Goal: Task Accomplishment & Management: Use online tool/utility

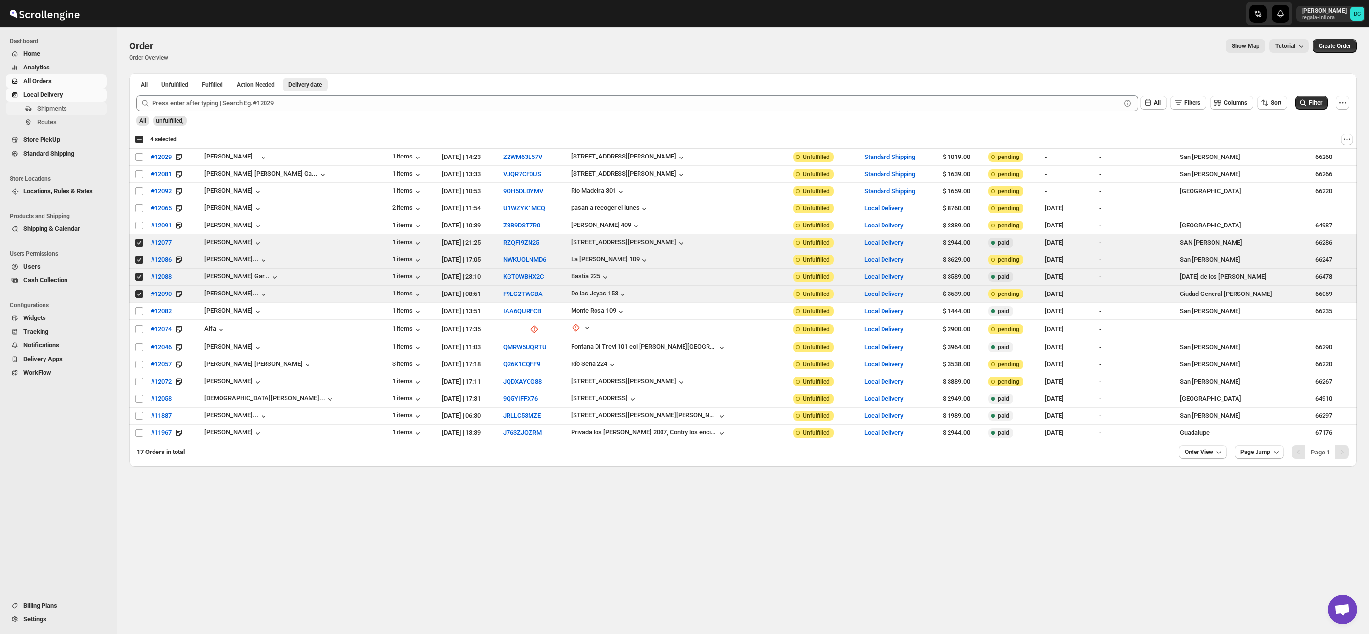
click at [63, 111] on span "Shipments" at bounding box center [52, 108] width 30 height 7
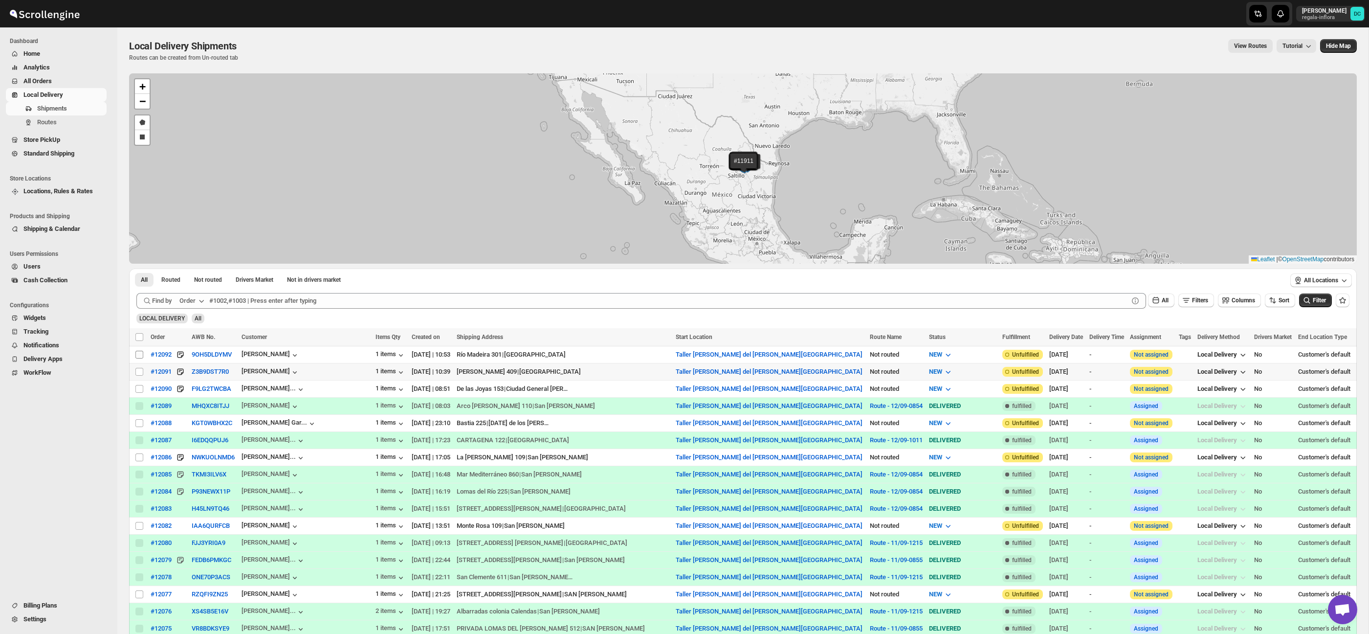
drag, startPoint x: 141, startPoint y: 371, endPoint x: 139, endPoint y: 356, distance: 15.4
click at [141, 370] on input "Select shipment" at bounding box center [139, 372] width 8 height 8
checkbox input "true"
click at [139, 356] on input "Select shipment" at bounding box center [139, 355] width 8 height 8
checkbox input "true"
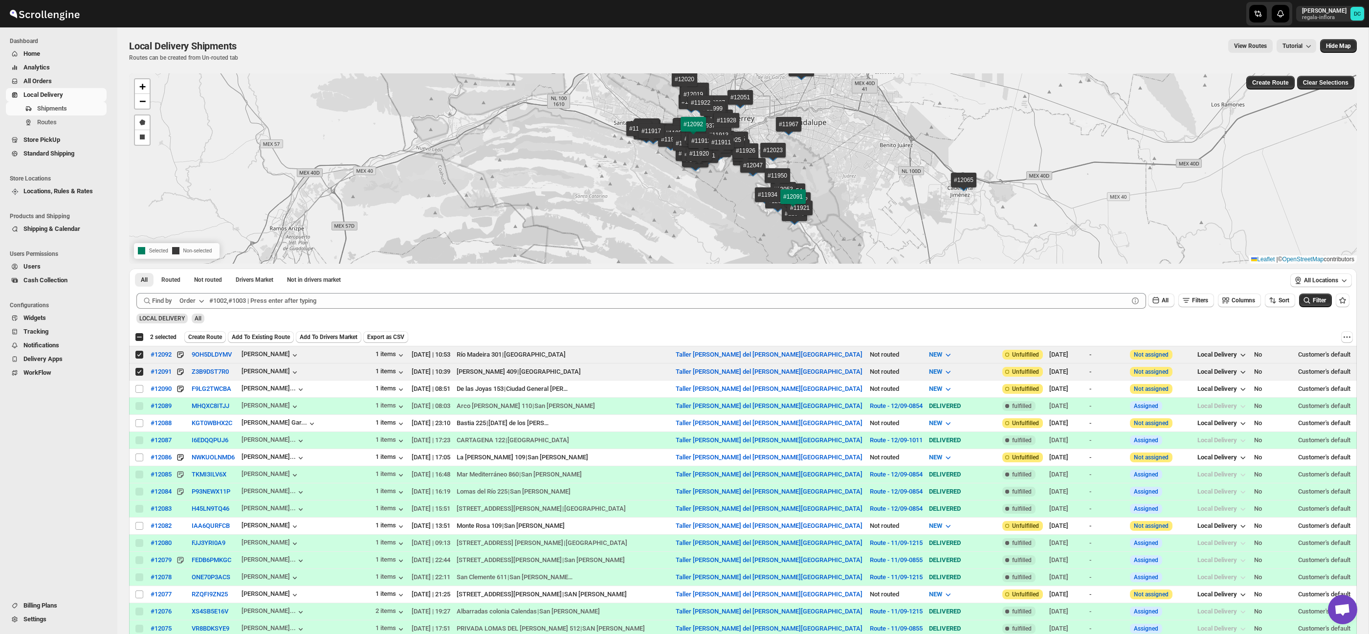
click at [216, 332] on button "Create Route" at bounding box center [205, 337] width 42 height 12
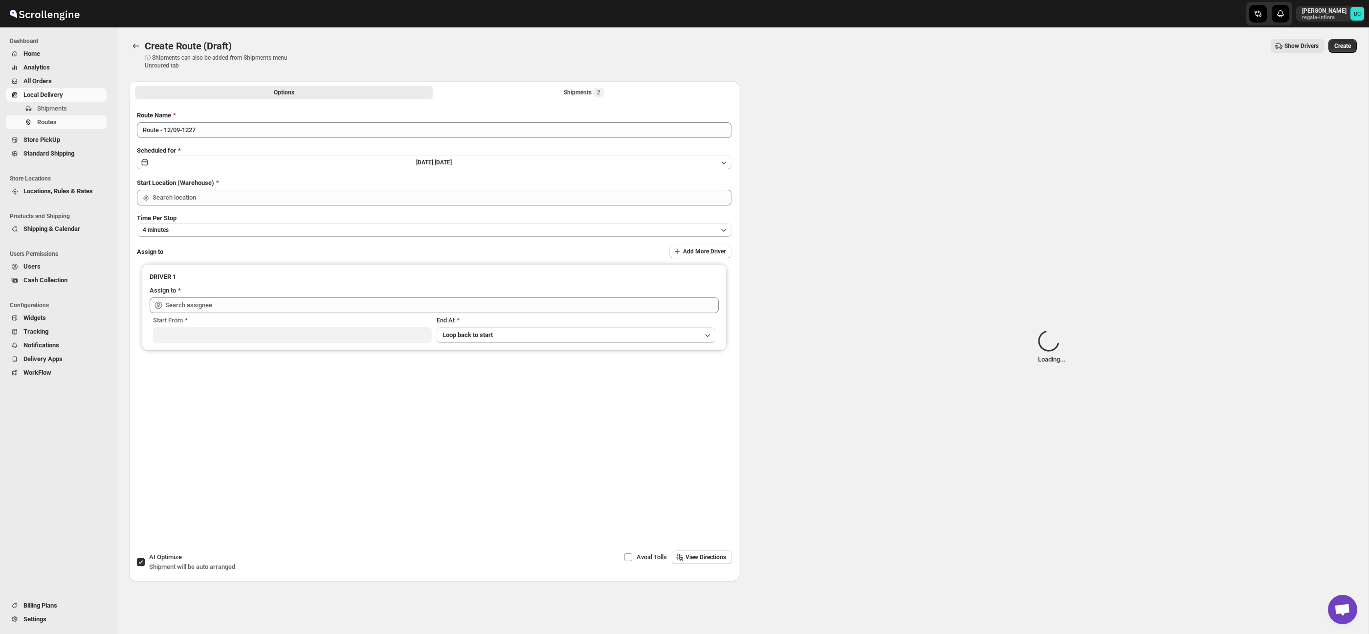
type input "Taller [PERSON_NAME] del [PERSON_NAME][GEOGRAPHIC_DATA]"
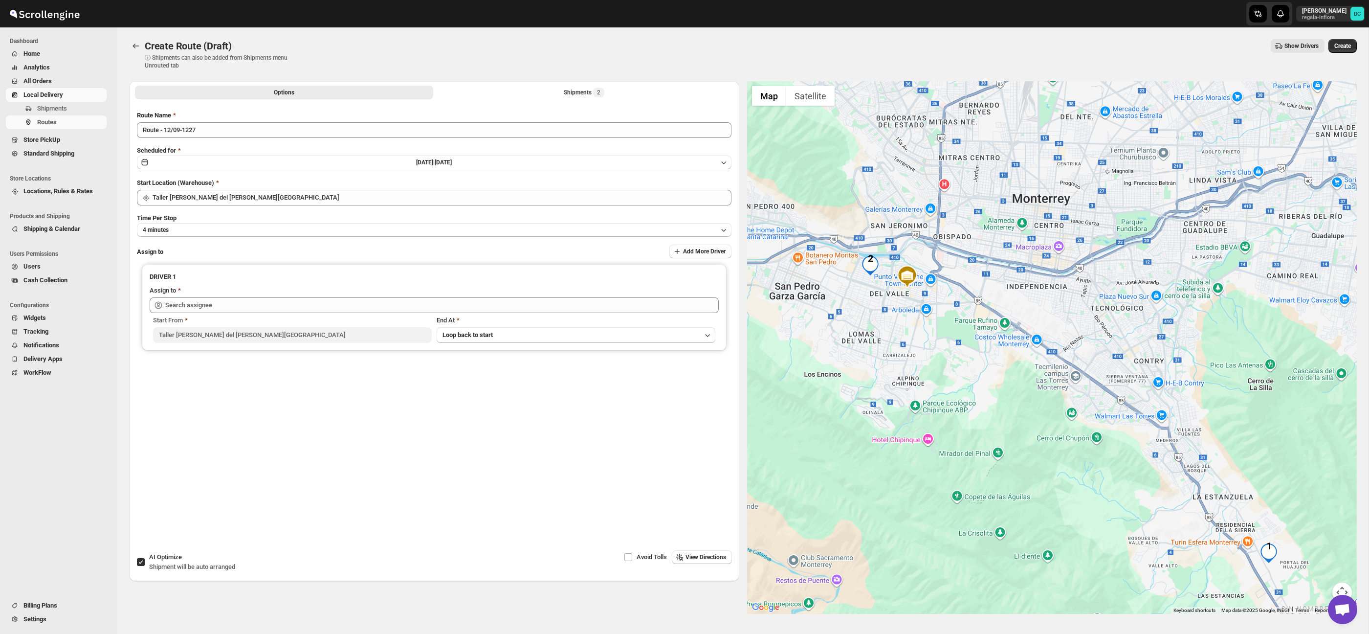
drag, startPoint x: 1135, startPoint y: 419, endPoint x: 1028, endPoint y: 412, distance: 107.3
click at [988, 359] on div at bounding box center [1052, 347] width 610 height 532
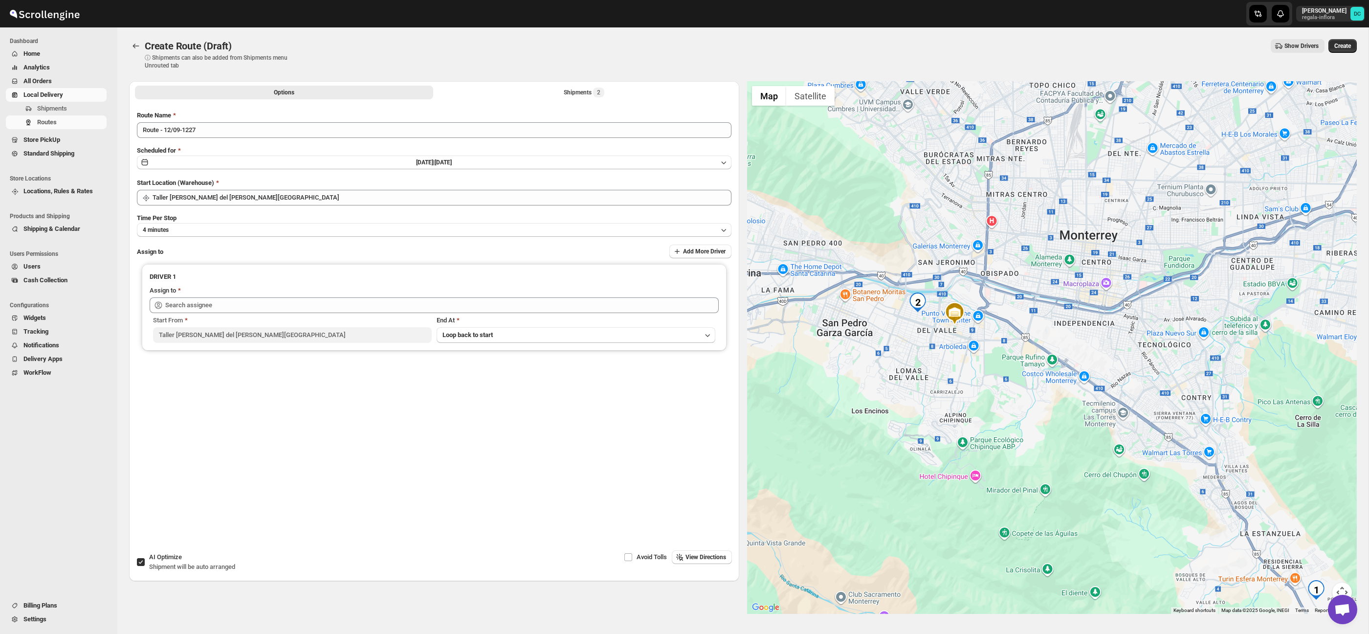
drag, startPoint x: 1090, startPoint y: 483, endPoint x: 1115, endPoint y: 490, distance: 26.5
click at [1160, 534] on div at bounding box center [1052, 347] width 610 height 532
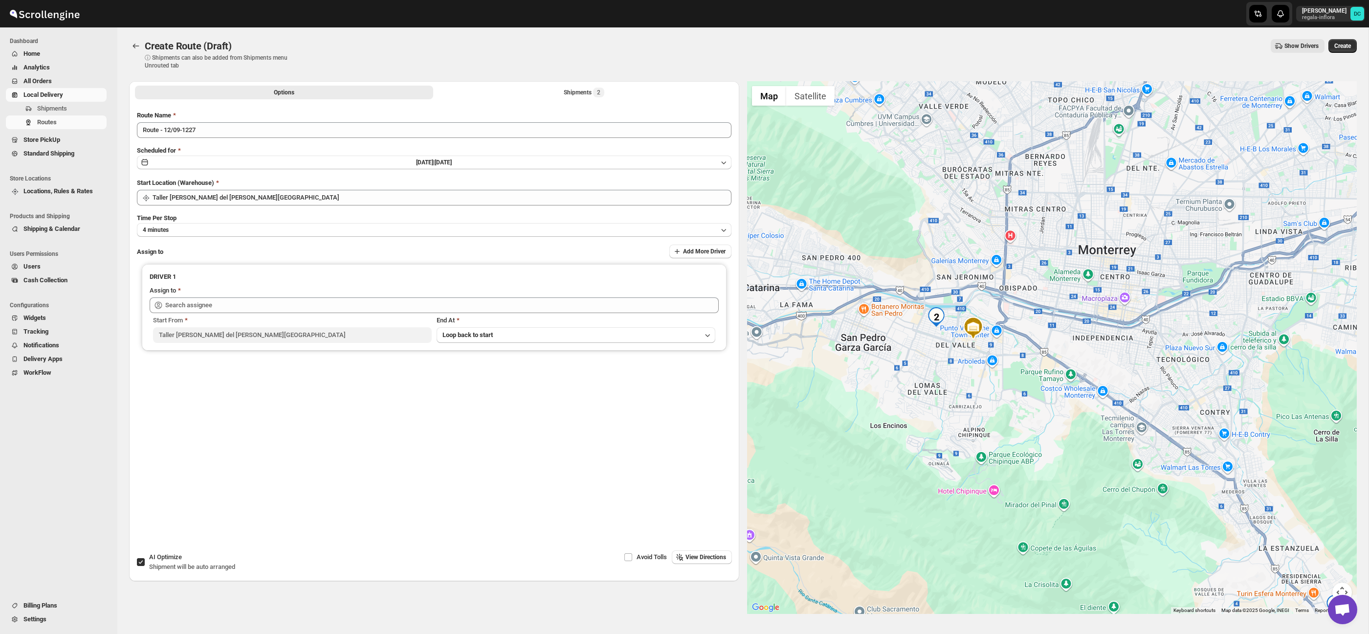
click at [561, 85] on li "Shipments 2" at bounding box center [584, 92] width 298 height 14
click at [566, 89] on div "Shipments 2" at bounding box center [584, 93] width 41 height 10
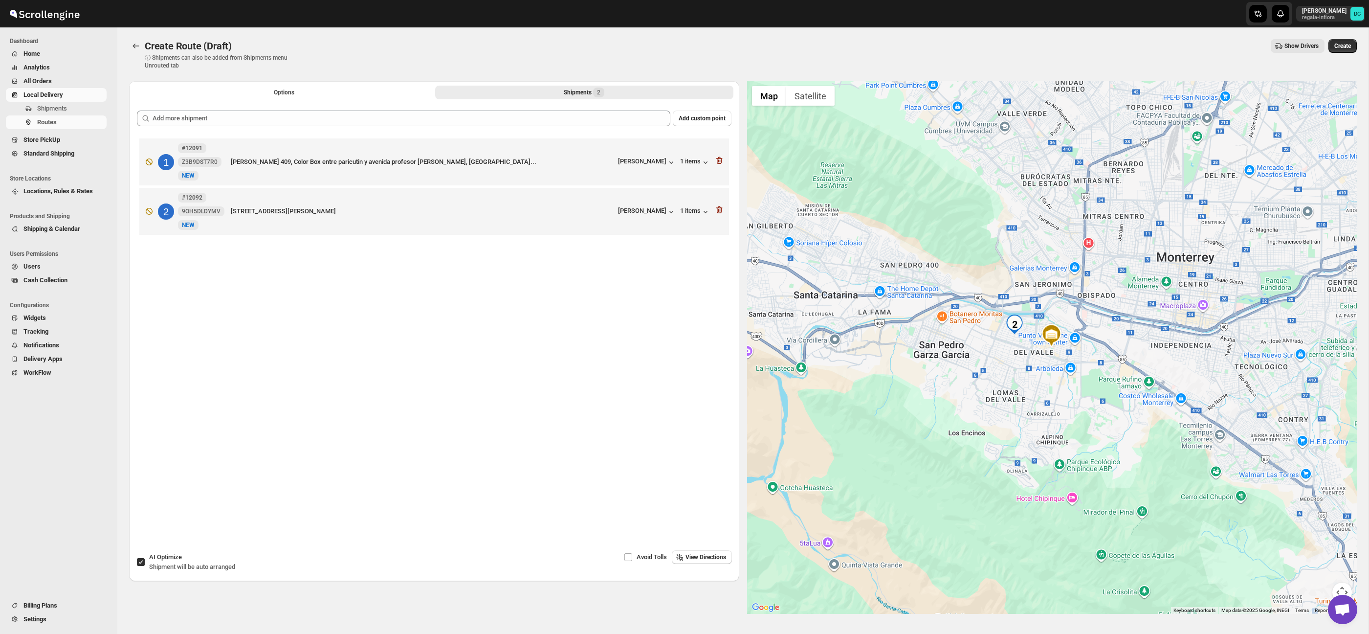
click at [140, 562] on input "AI Optimize Shipment will be auto arranged" at bounding box center [141, 562] width 8 height 8
checkbox input "false"
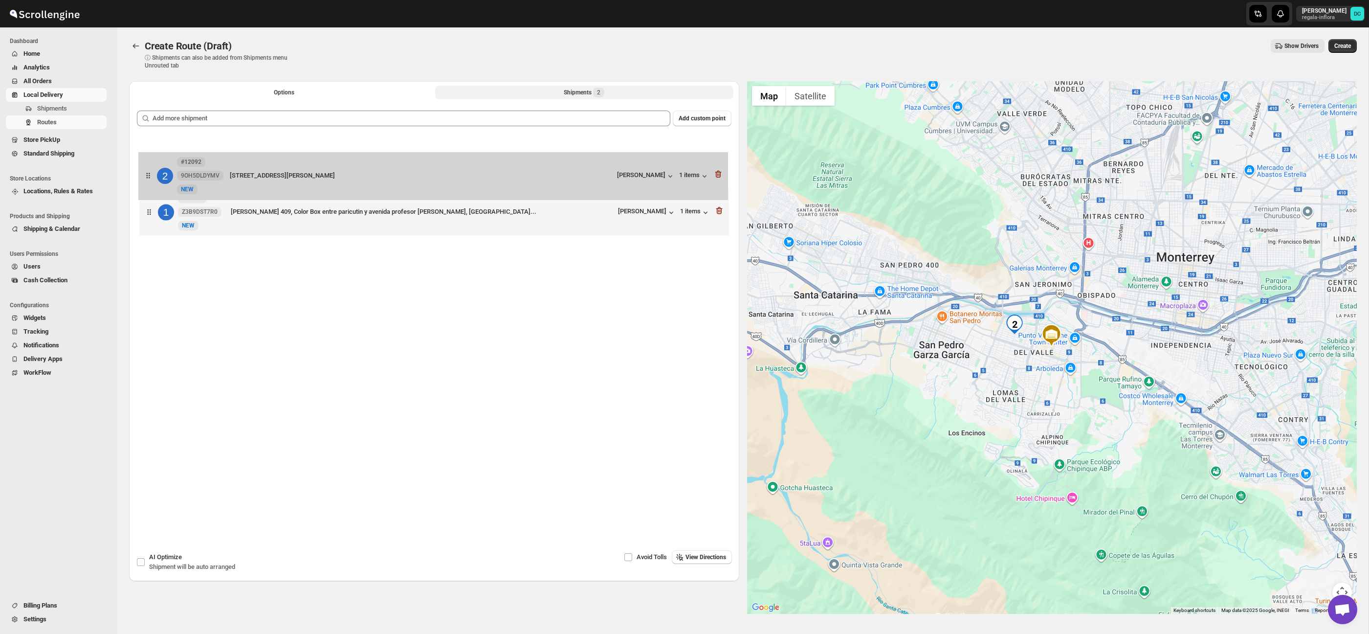
drag, startPoint x: 155, startPoint y: 222, endPoint x: 151, endPoint y: 170, distance: 52.9
click at [151, 170] on div "1 #12091 Z3B9DST7R0 New NEW [PERSON_NAME] 409, Color Box entre paricutin y aven…" at bounding box center [434, 188] width 595 height 104
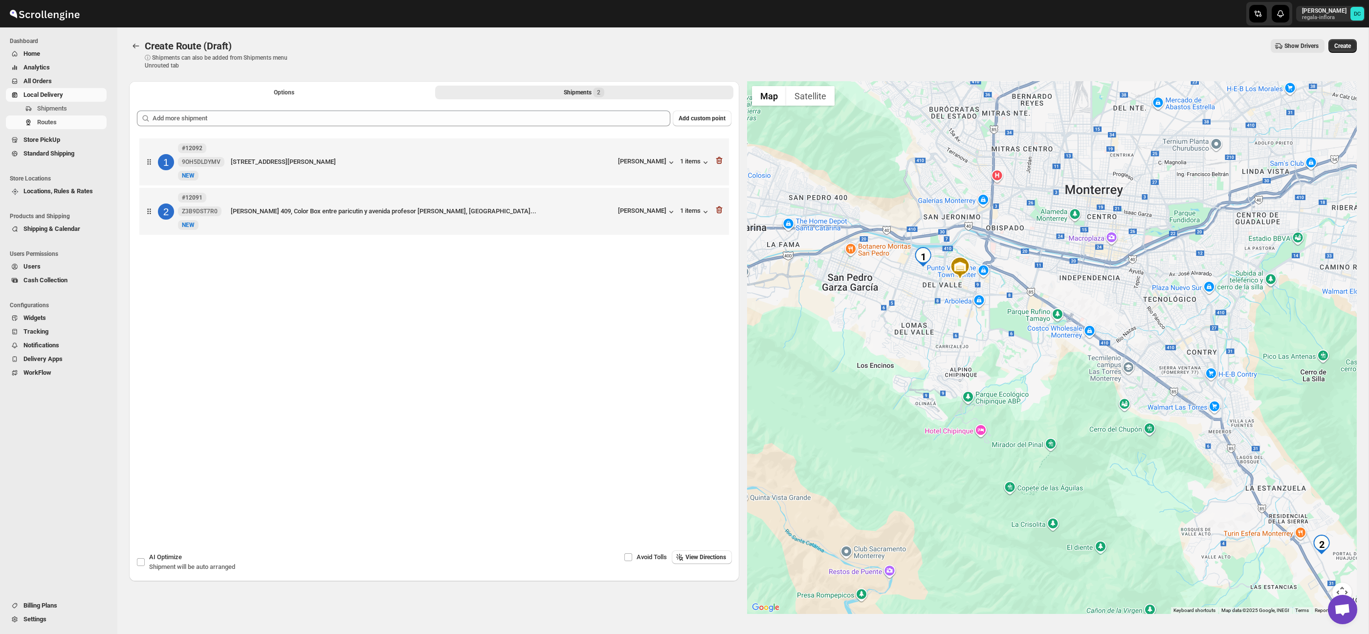
drag, startPoint x: 917, startPoint y: 256, endPoint x: 1022, endPoint y: 345, distance: 137.7
click at [1026, 350] on div at bounding box center [1052, 347] width 610 height 532
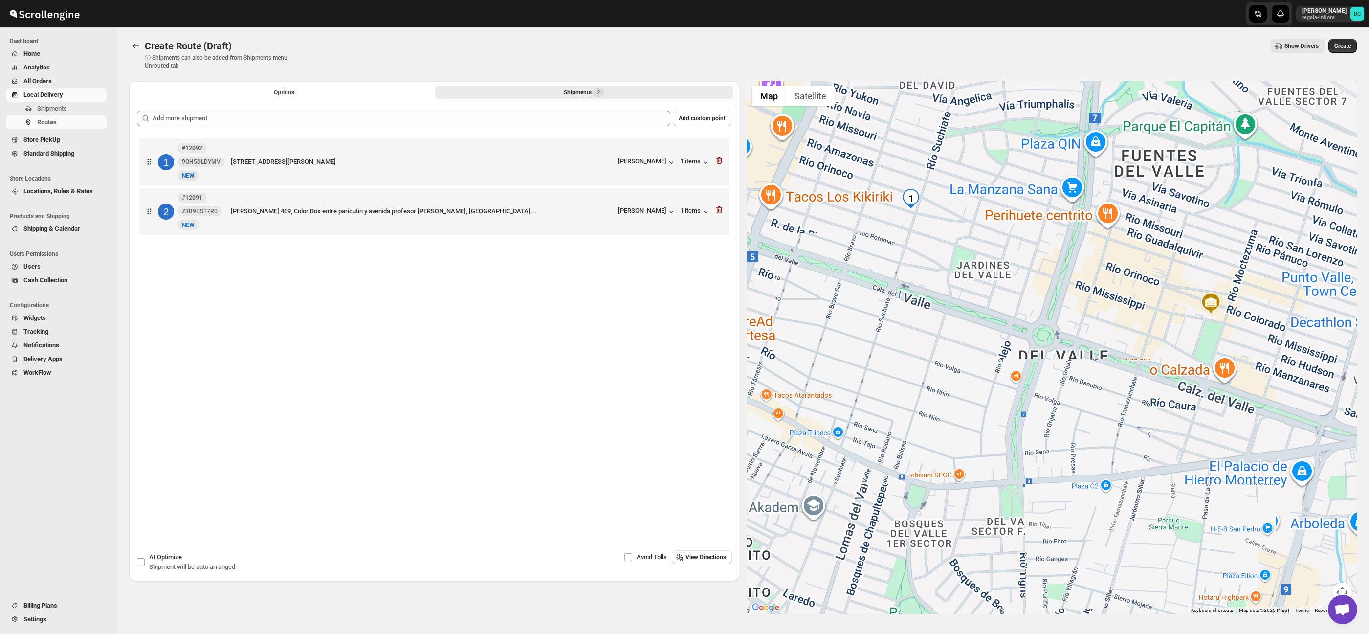
drag, startPoint x: 890, startPoint y: 194, endPoint x: 917, endPoint y: 333, distance: 141.9
click at [917, 335] on div at bounding box center [1052, 347] width 610 height 532
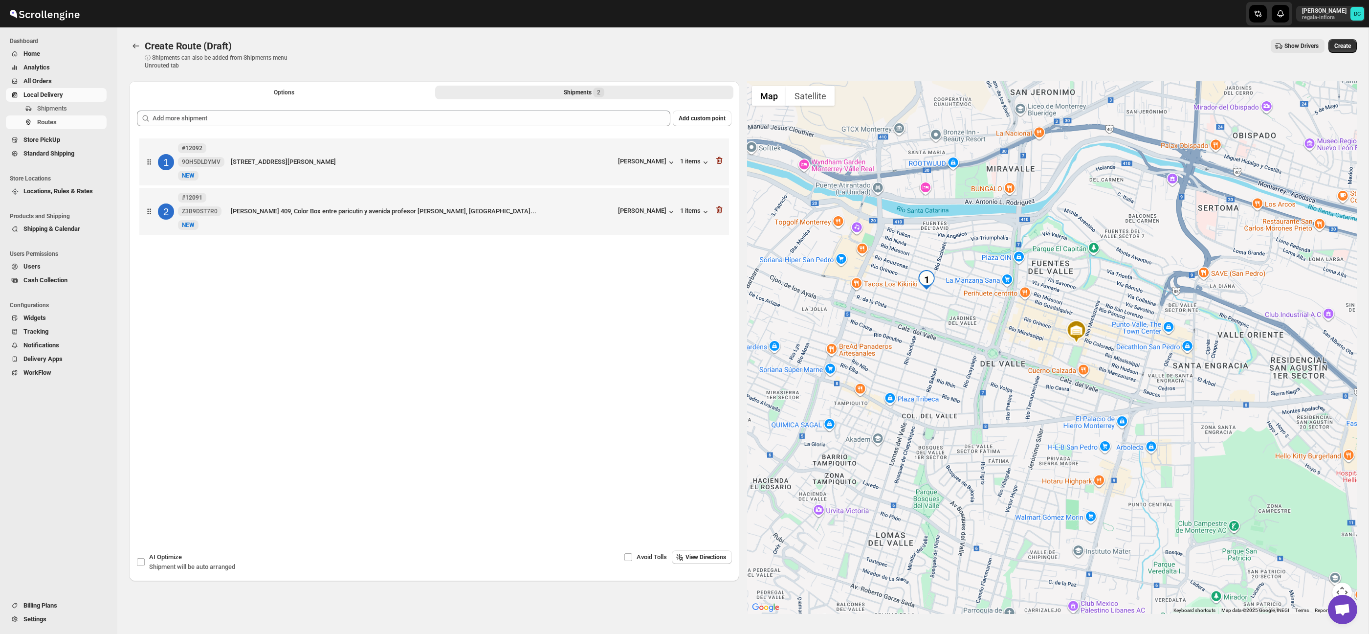
drag, startPoint x: 1260, startPoint y: 454, endPoint x: 1042, endPoint y: 254, distance: 295.9
click at [1041, 252] on div at bounding box center [1052, 347] width 610 height 532
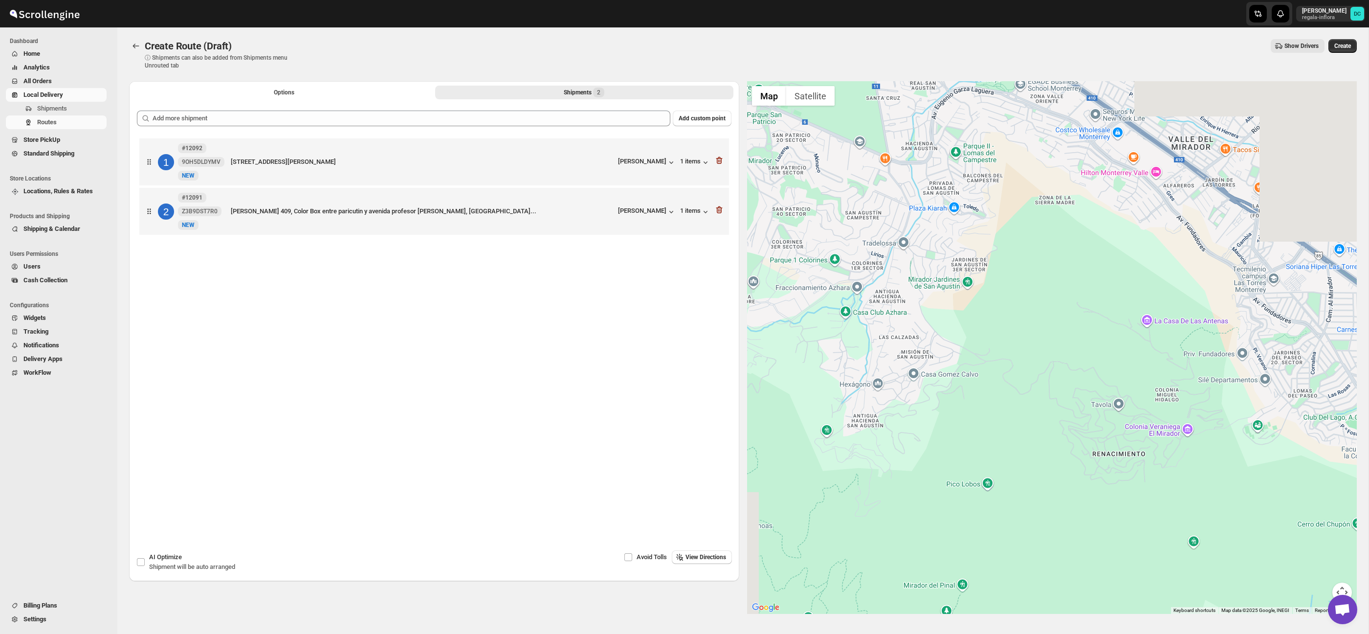
drag, startPoint x: 1149, startPoint y: 383, endPoint x: 1069, endPoint y: 303, distance: 113.1
click at [1034, 279] on div at bounding box center [1052, 347] width 610 height 532
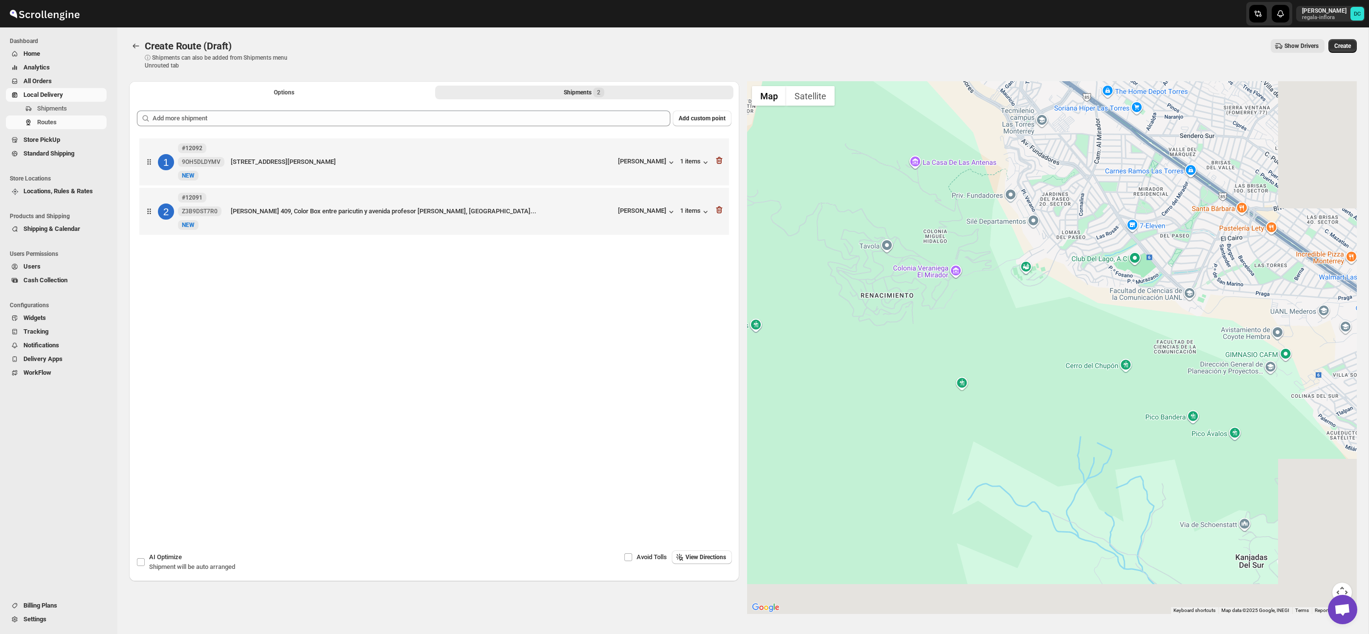
drag, startPoint x: 1212, startPoint y: 398, endPoint x: 977, endPoint y: 341, distance: 241.6
click at [955, 332] on div at bounding box center [1052, 347] width 610 height 532
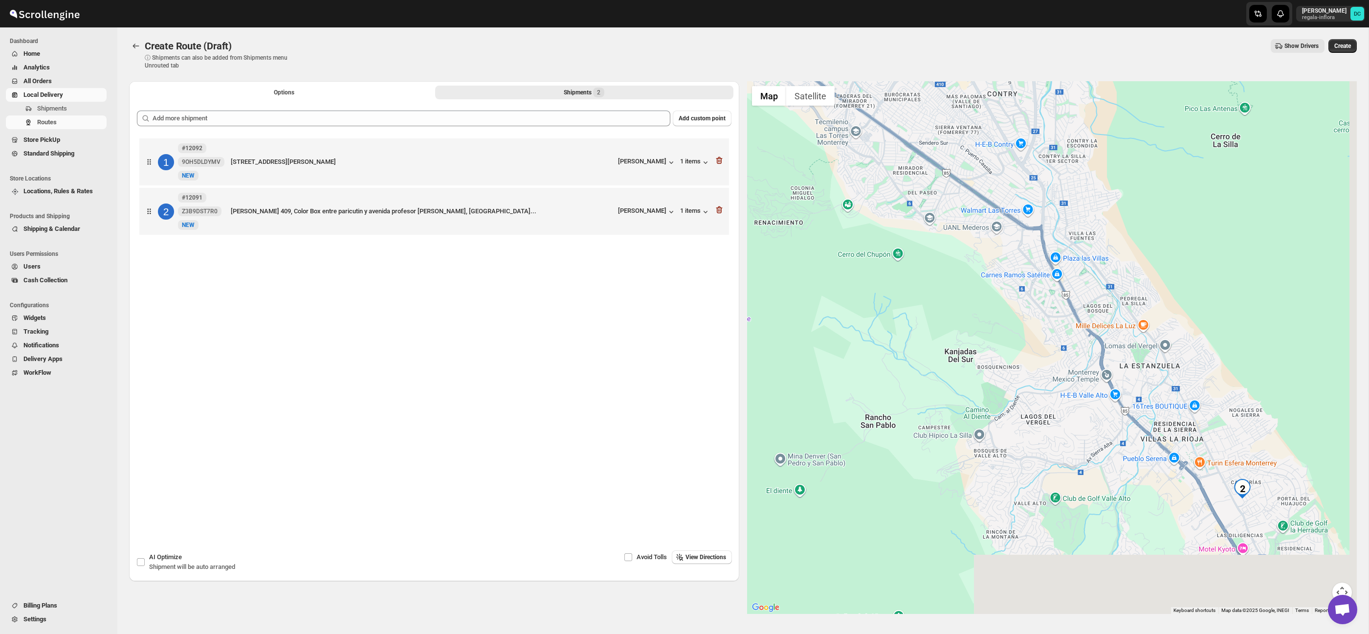
drag, startPoint x: 1307, startPoint y: 472, endPoint x: 1105, endPoint y: 304, distance: 263.9
click at [1090, 290] on div at bounding box center [1052, 347] width 610 height 532
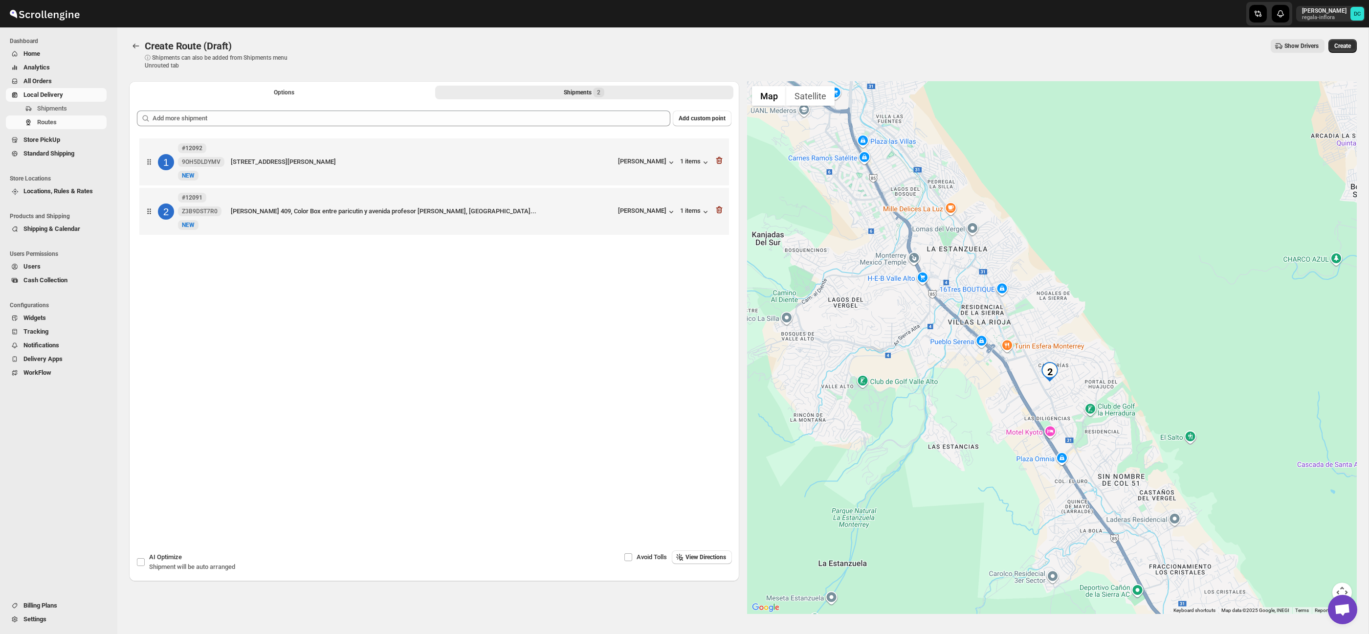
drag, startPoint x: 1098, startPoint y: 306, endPoint x: 1099, endPoint y: 412, distance: 106.6
click at [1115, 427] on div at bounding box center [1052, 347] width 610 height 532
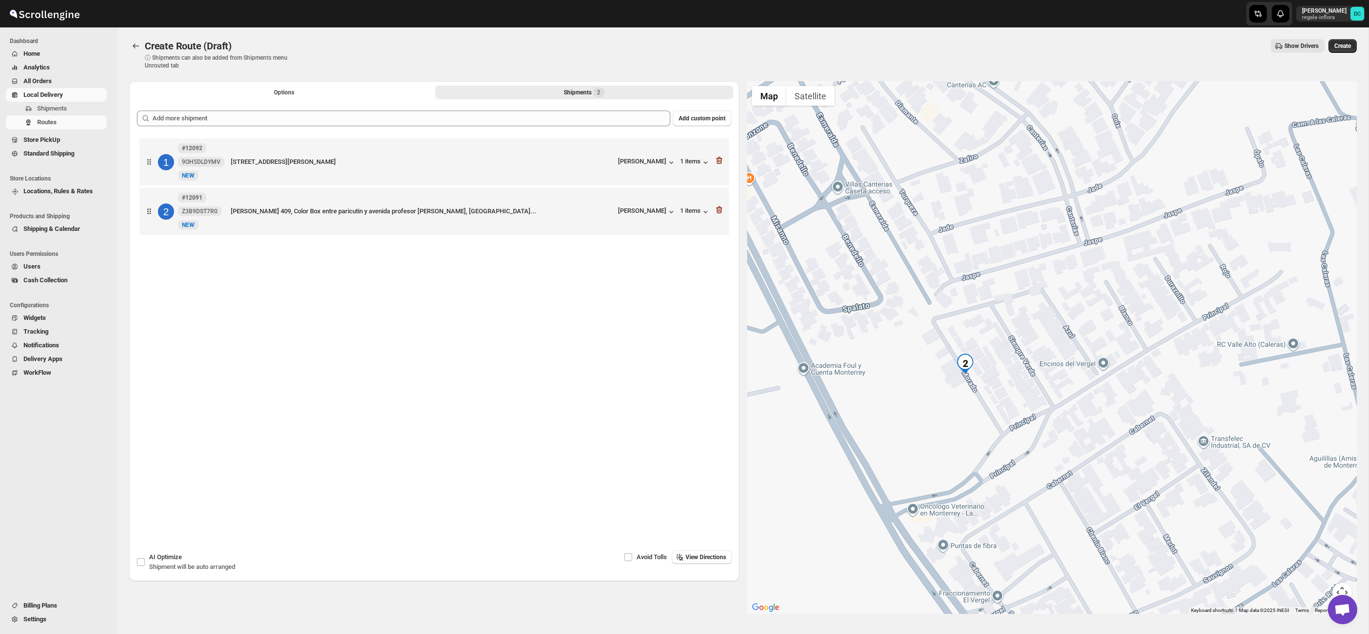
drag, startPoint x: 1000, startPoint y: 413, endPoint x: 1041, endPoint y: 376, distance: 55.0
click at [1041, 376] on div at bounding box center [1052, 347] width 610 height 532
click at [271, 88] on button "Options" at bounding box center [284, 93] width 298 height 14
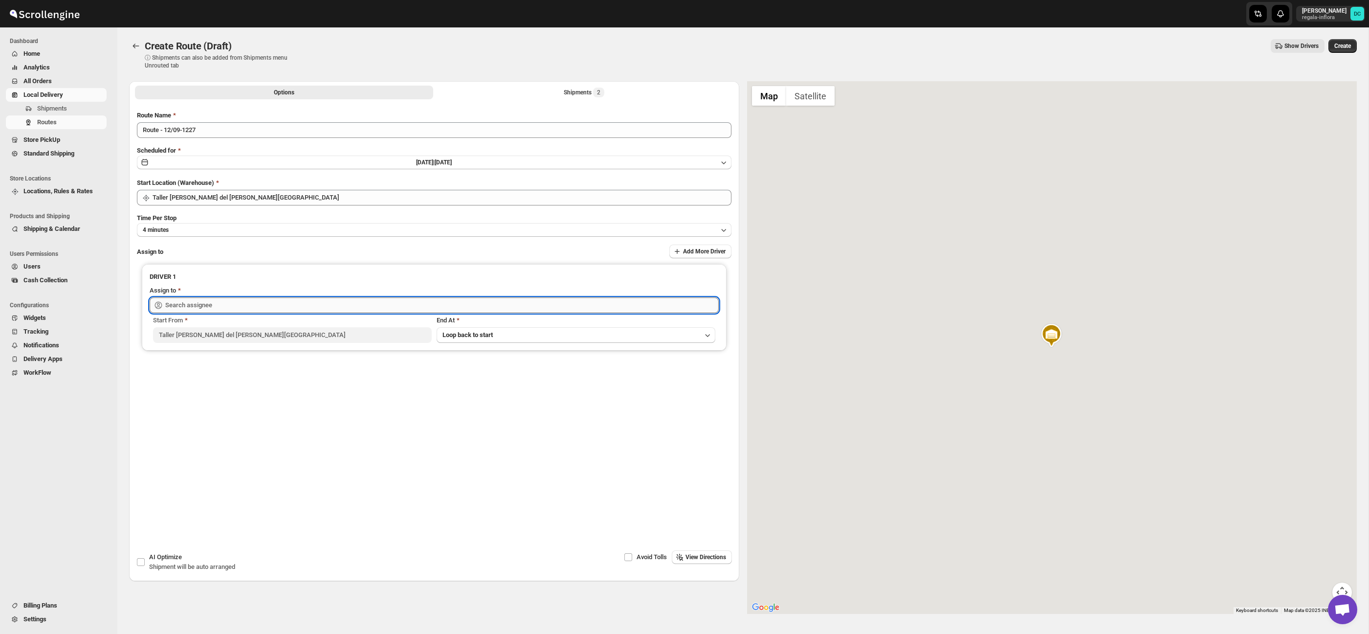
click at [275, 311] on input "text" at bounding box center [441, 305] width 553 height 16
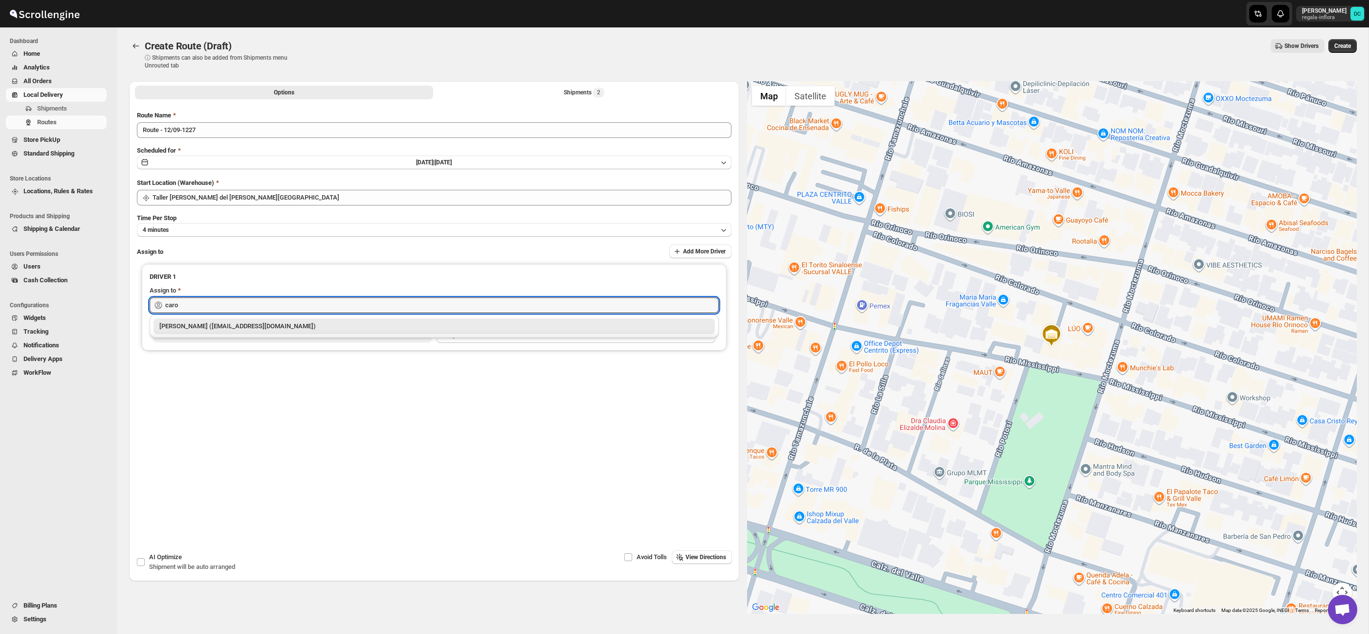
click at [291, 331] on div "[PERSON_NAME] ([EMAIL_ADDRESS][DOMAIN_NAME])" at bounding box center [434, 326] width 561 height 16
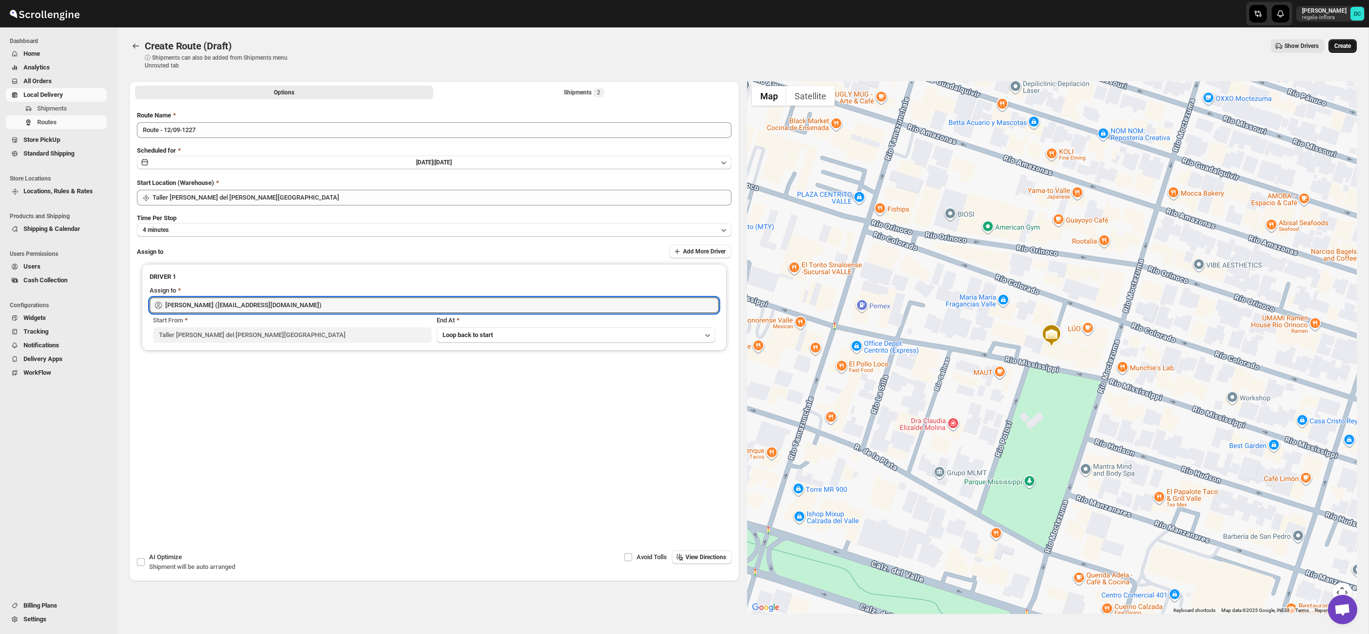
type input "[PERSON_NAME] ([EMAIL_ADDRESS][DOMAIN_NAME])"
drag, startPoint x: 1353, startPoint y: 49, endPoint x: 1251, endPoint y: 20, distance: 105.7
click at [1353, 48] on button "Create" at bounding box center [1342, 46] width 28 height 14
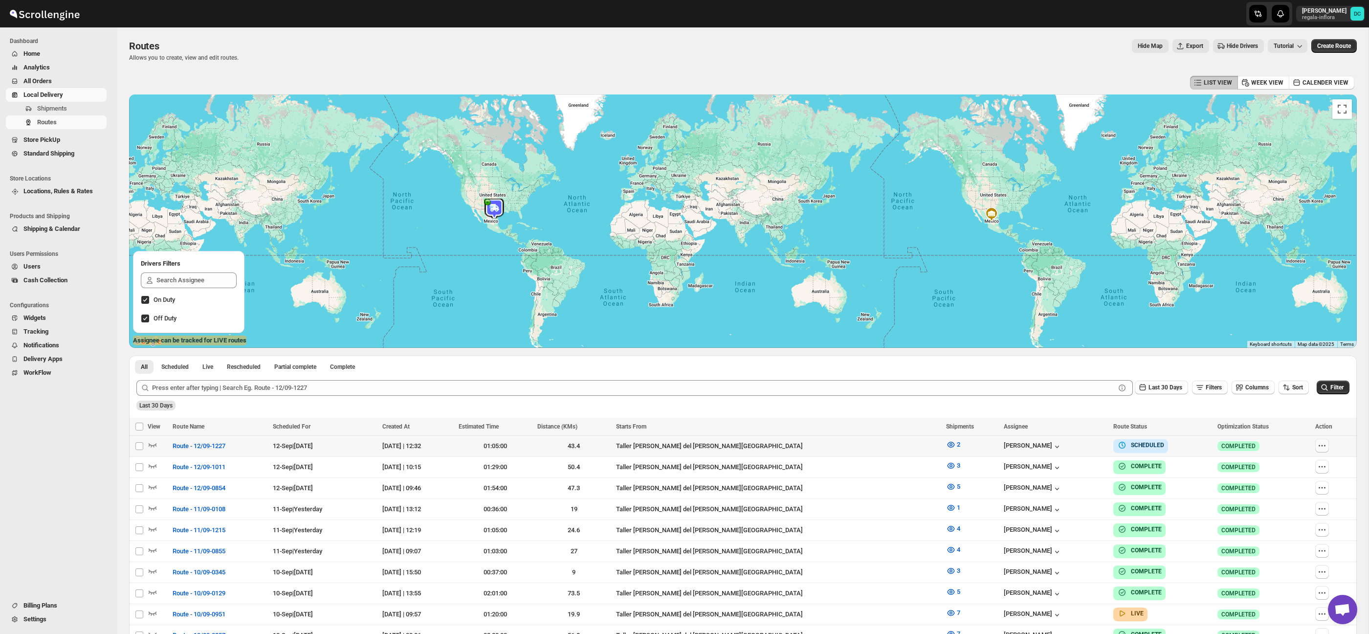
click at [1321, 447] on icon "button" at bounding box center [1322, 446] width 10 height 10
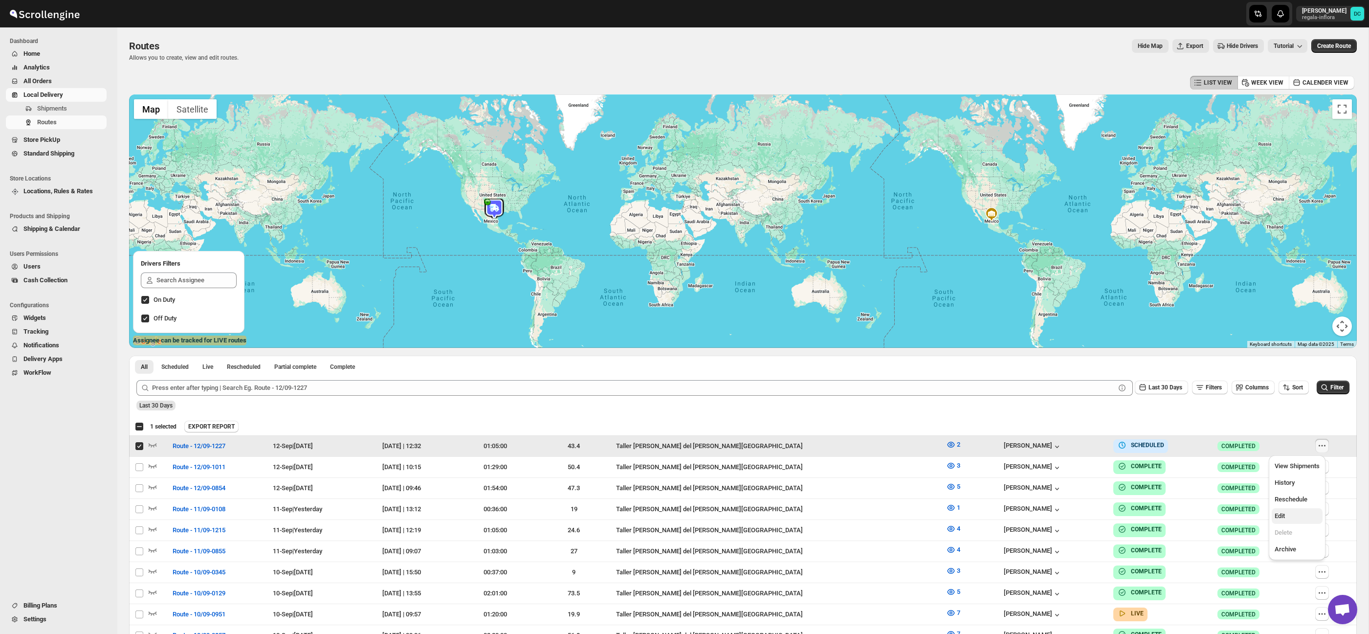
click at [1307, 512] on span "Edit" at bounding box center [1297, 516] width 45 height 10
checkbox input "false"
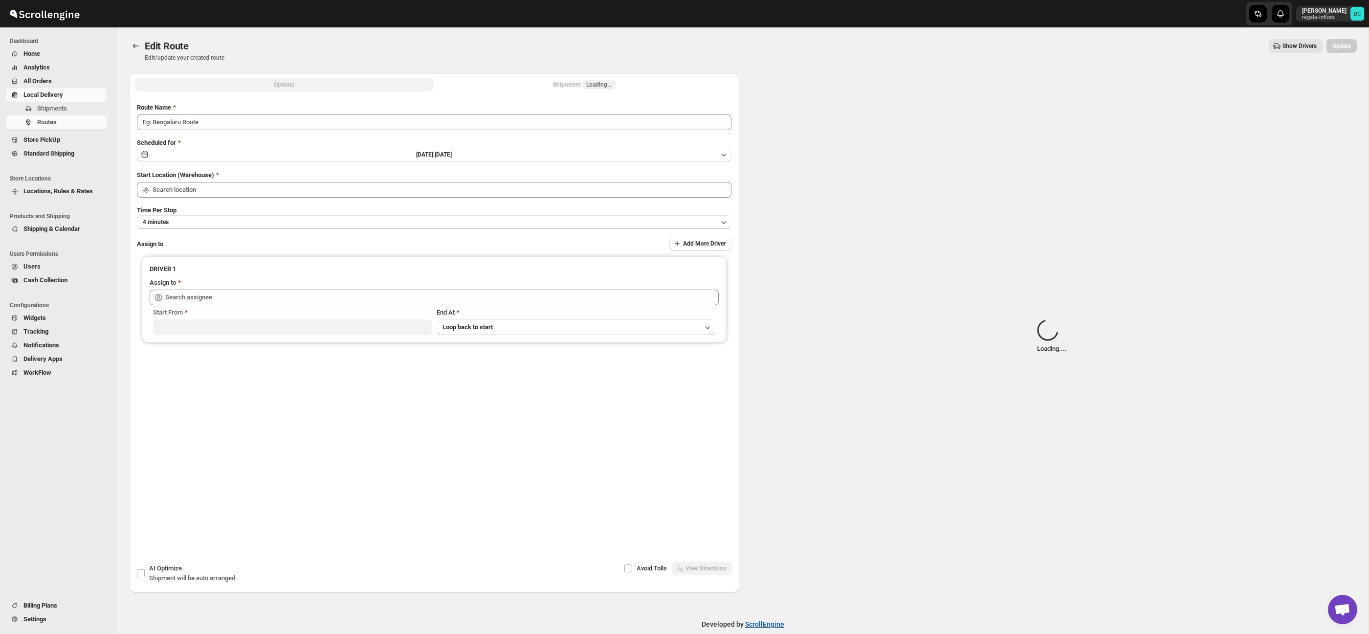
type input "Route - 12/09-1227"
type input "Taller [PERSON_NAME] del [PERSON_NAME][GEOGRAPHIC_DATA]"
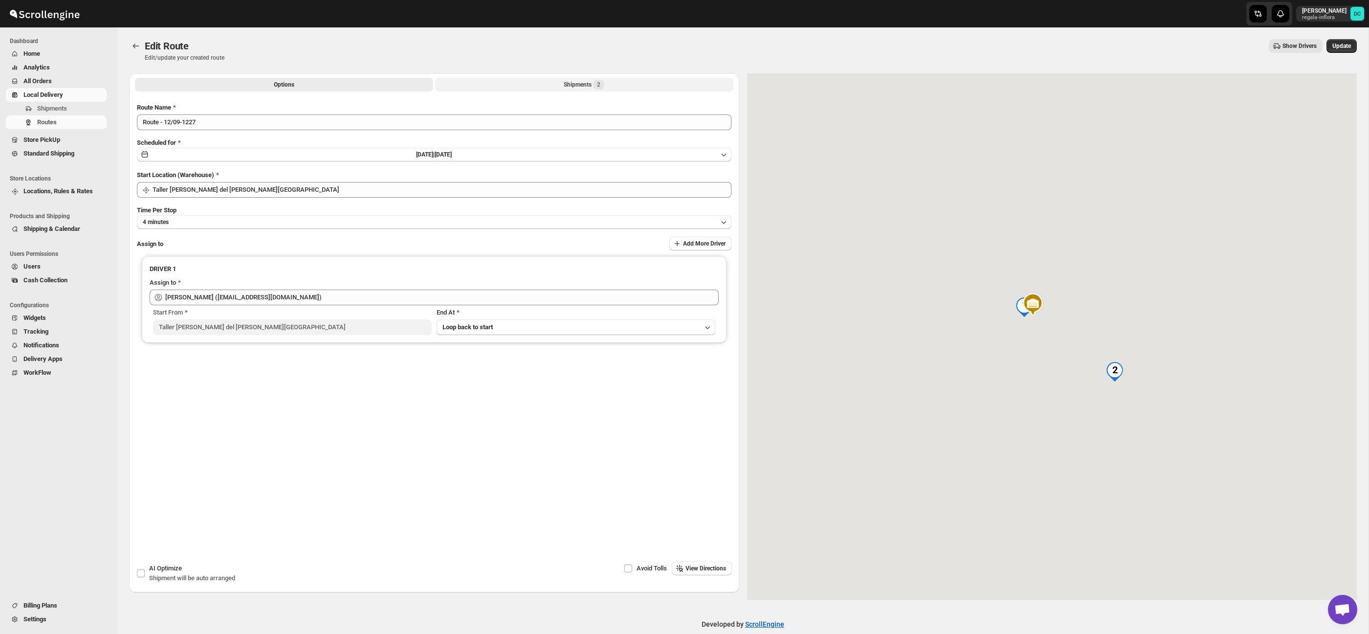
type input "[PERSON_NAME] ([EMAIL_ADDRESS][DOMAIN_NAME])"
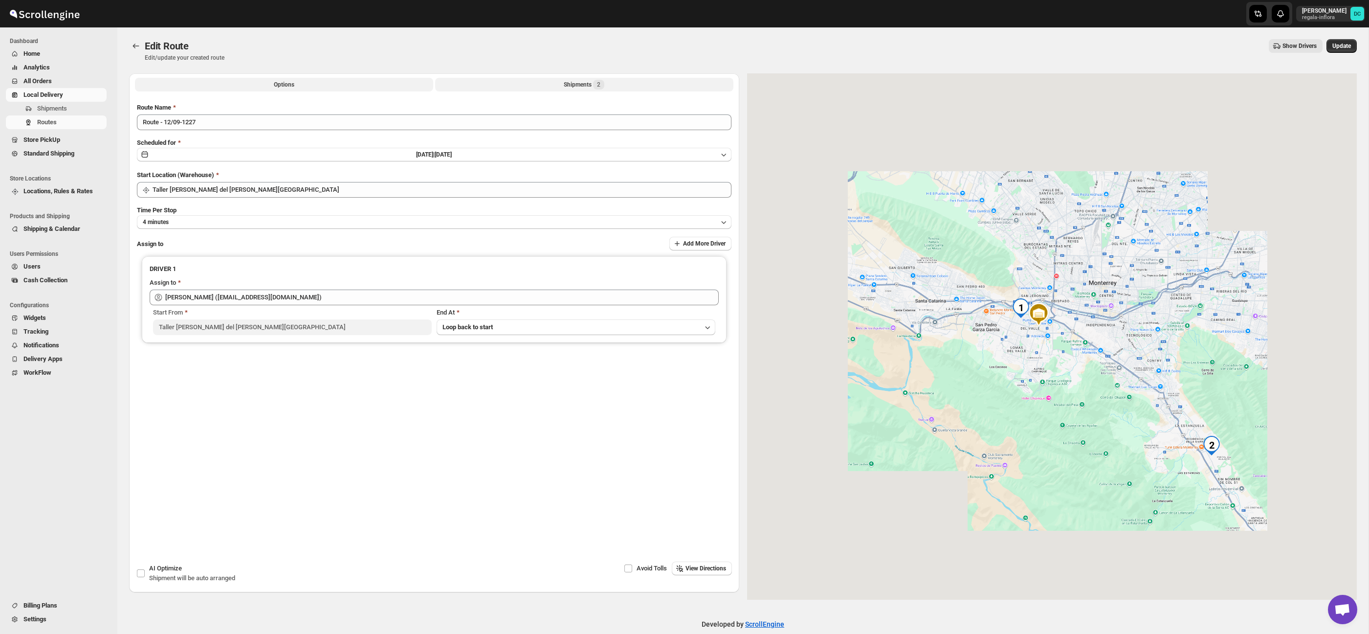
click at [623, 80] on button "Shipments 2" at bounding box center [584, 85] width 298 height 14
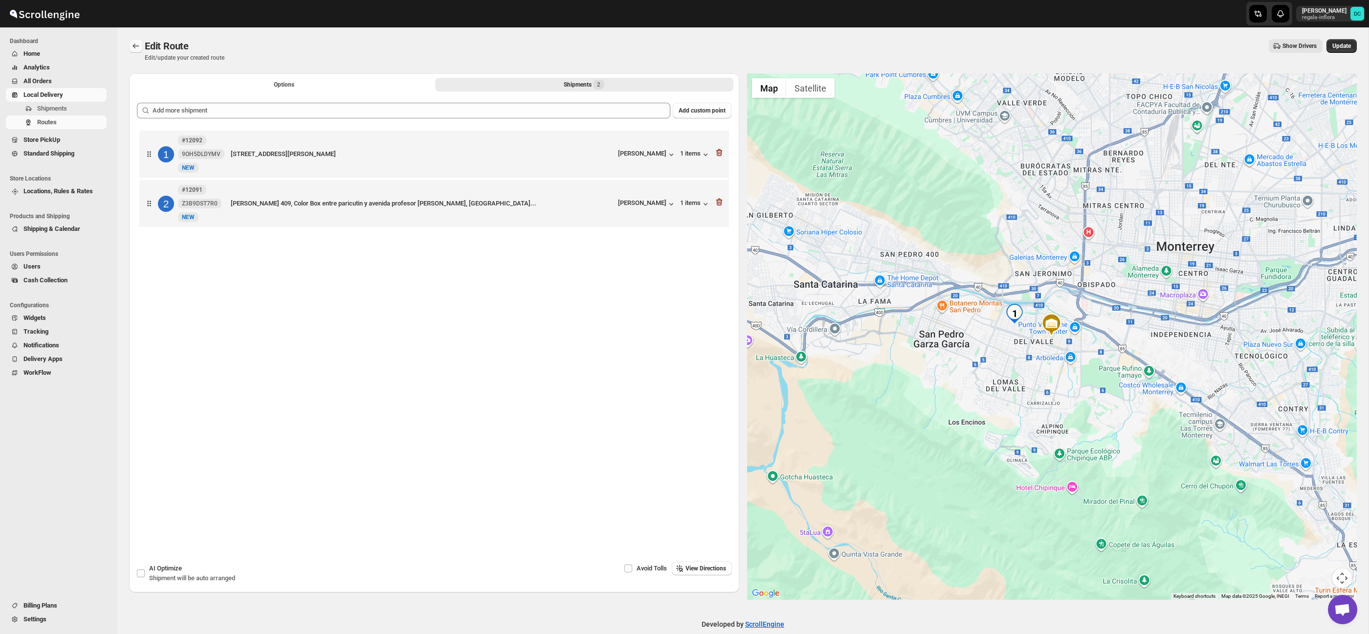
click at [140, 41] on button "Routes" at bounding box center [136, 46] width 14 height 14
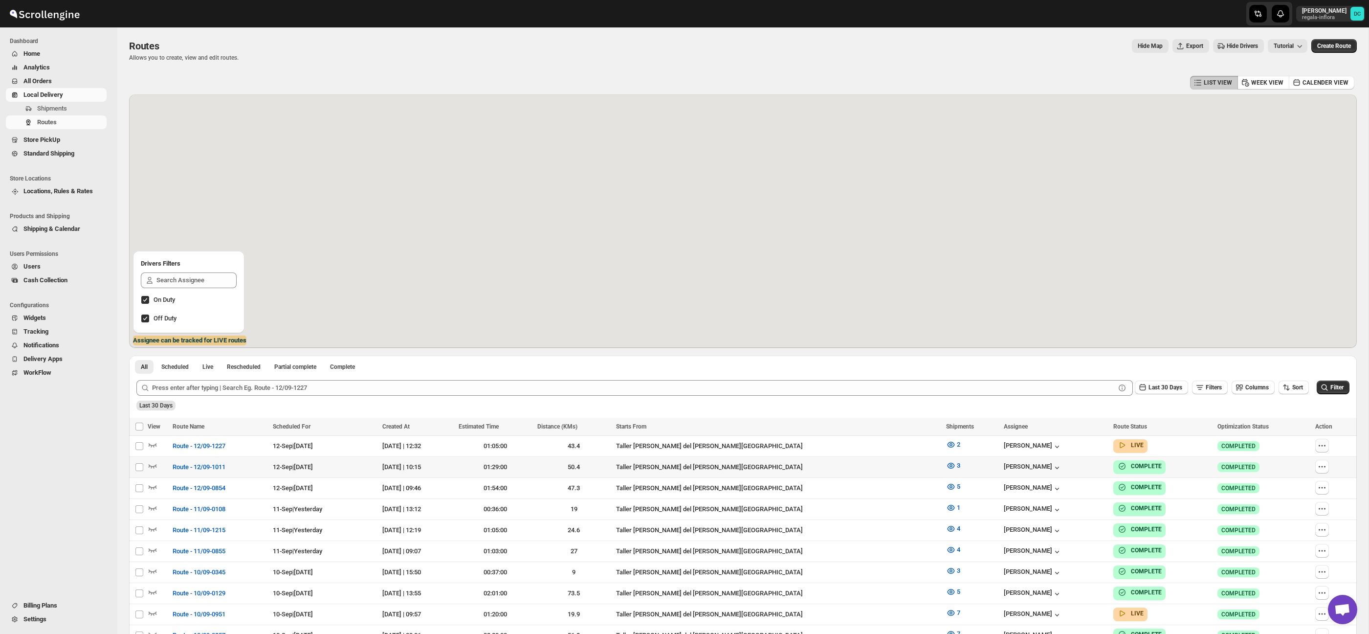
click at [1317, 447] on icon "button" at bounding box center [1322, 446] width 10 height 10
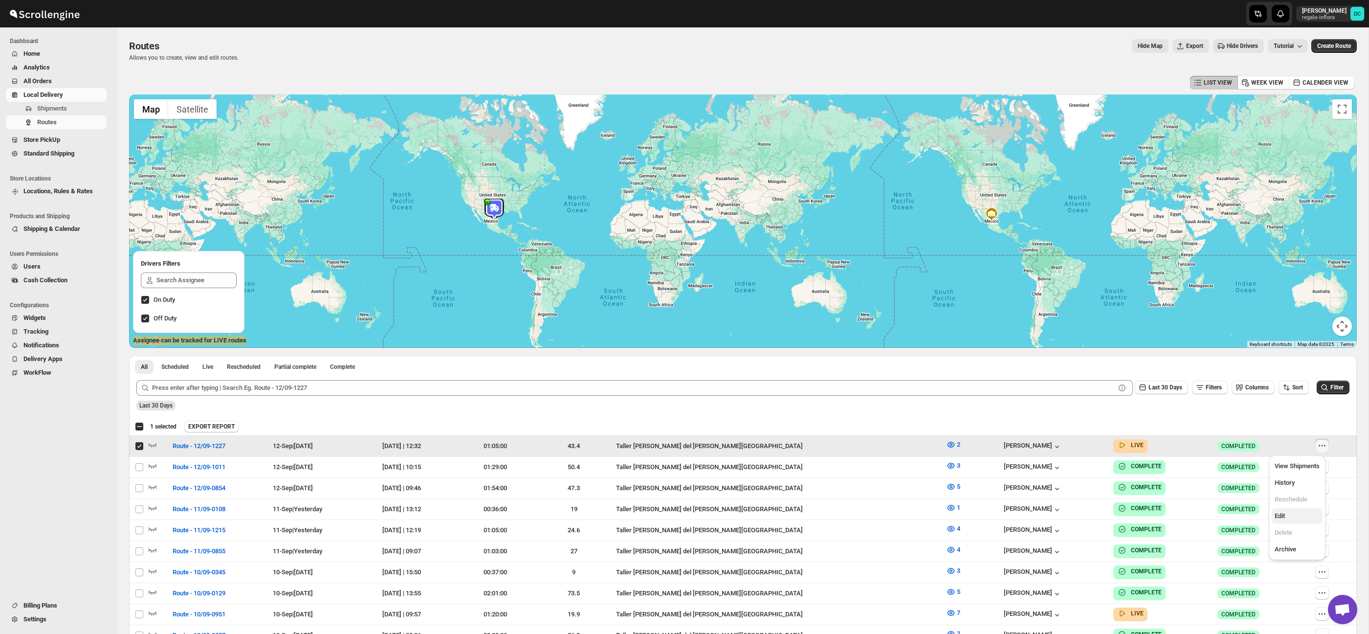
click at [1289, 517] on span "Edit" at bounding box center [1297, 516] width 45 height 10
checkbox input "false"
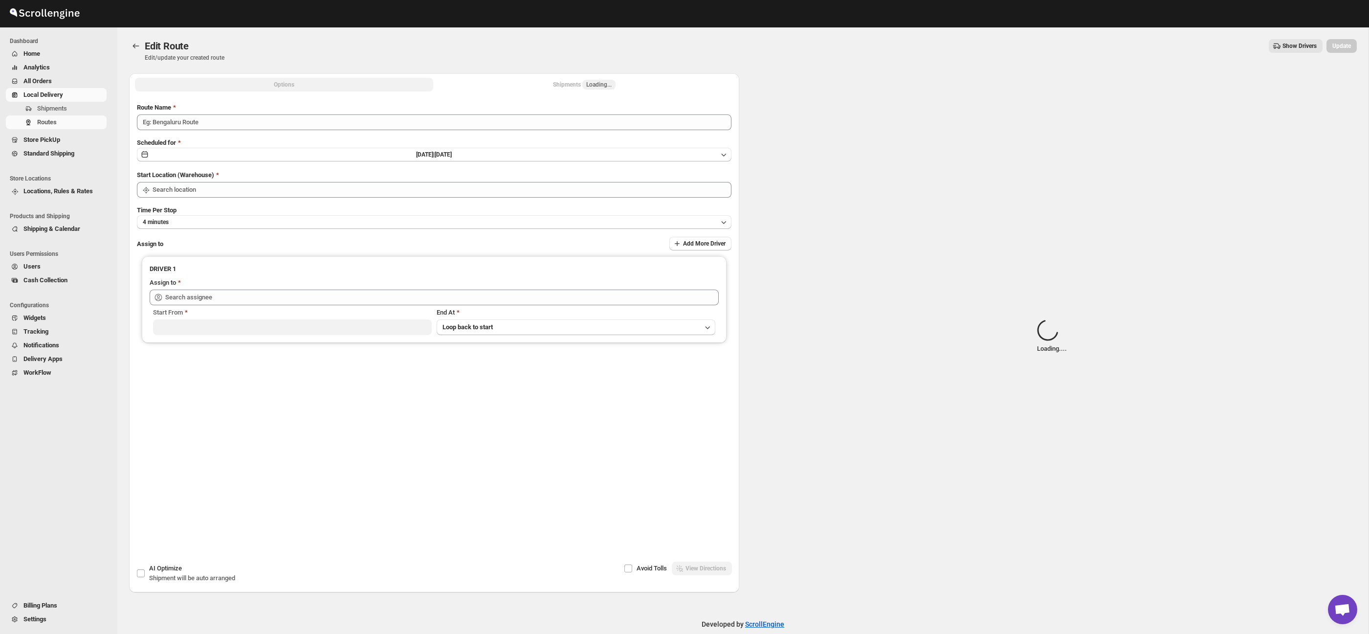
type input "Route - 12/09-1227"
type input "Taller [PERSON_NAME] del [PERSON_NAME][GEOGRAPHIC_DATA]"
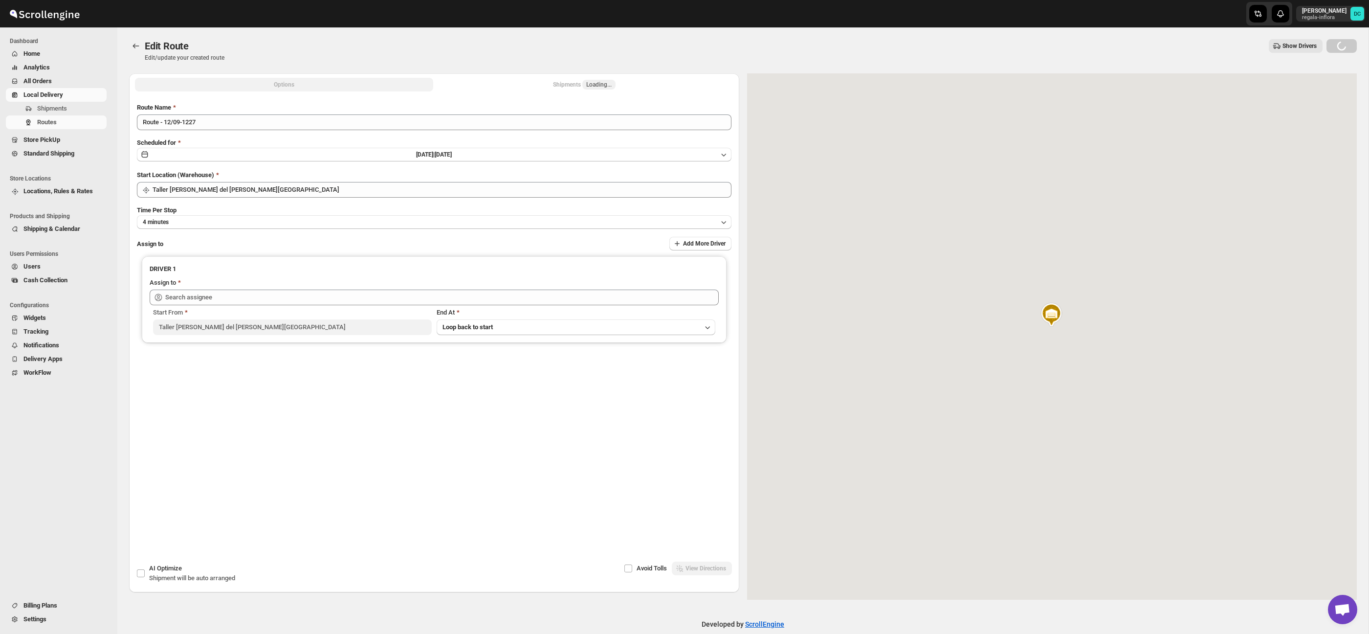
type input "[PERSON_NAME] ([EMAIL_ADDRESS][DOMAIN_NAME])"
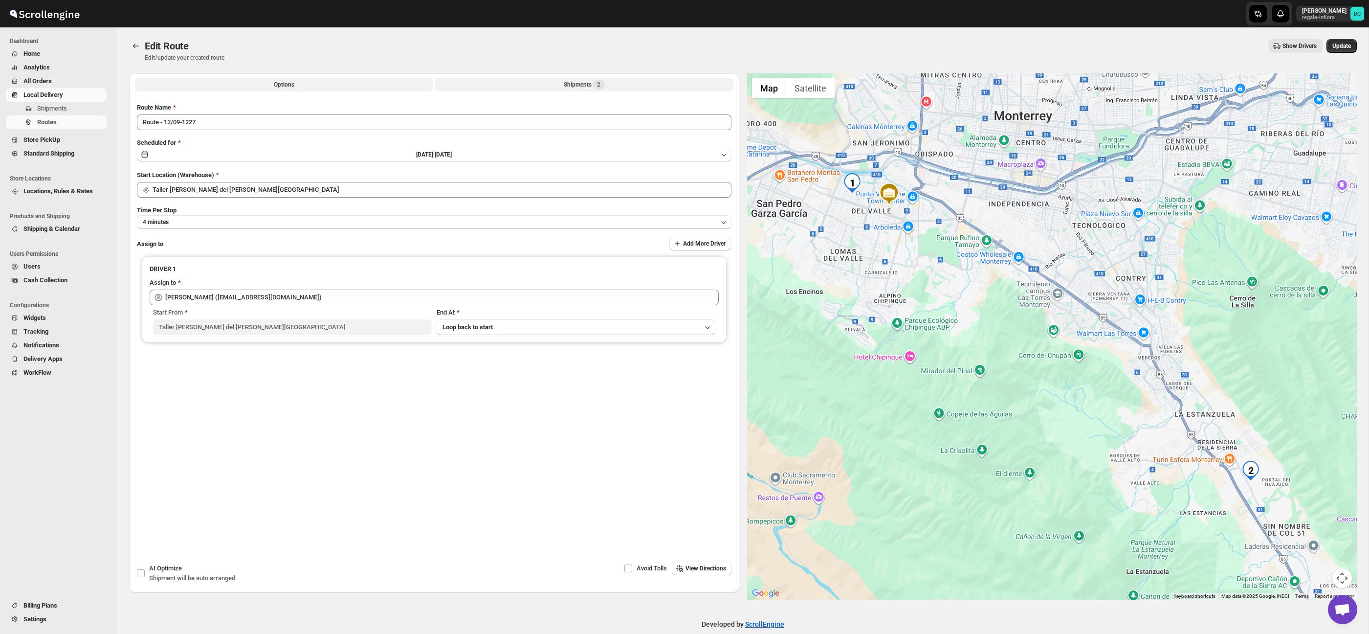
click at [529, 88] on button "Shipments 2" at bounding box center [584, 85] width 298 height 14
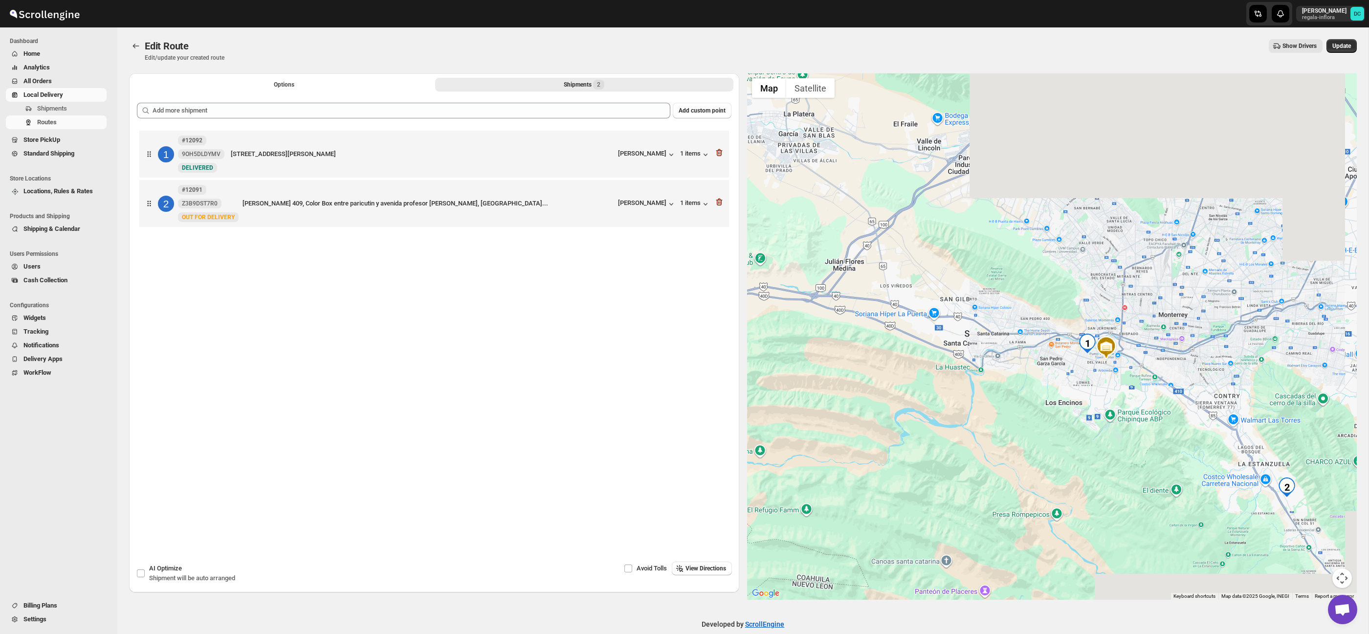
drag, startPoint x: 1256, startPoint y: 383, endPoint x: 1183, endPoint y: 333, distance: 88.3
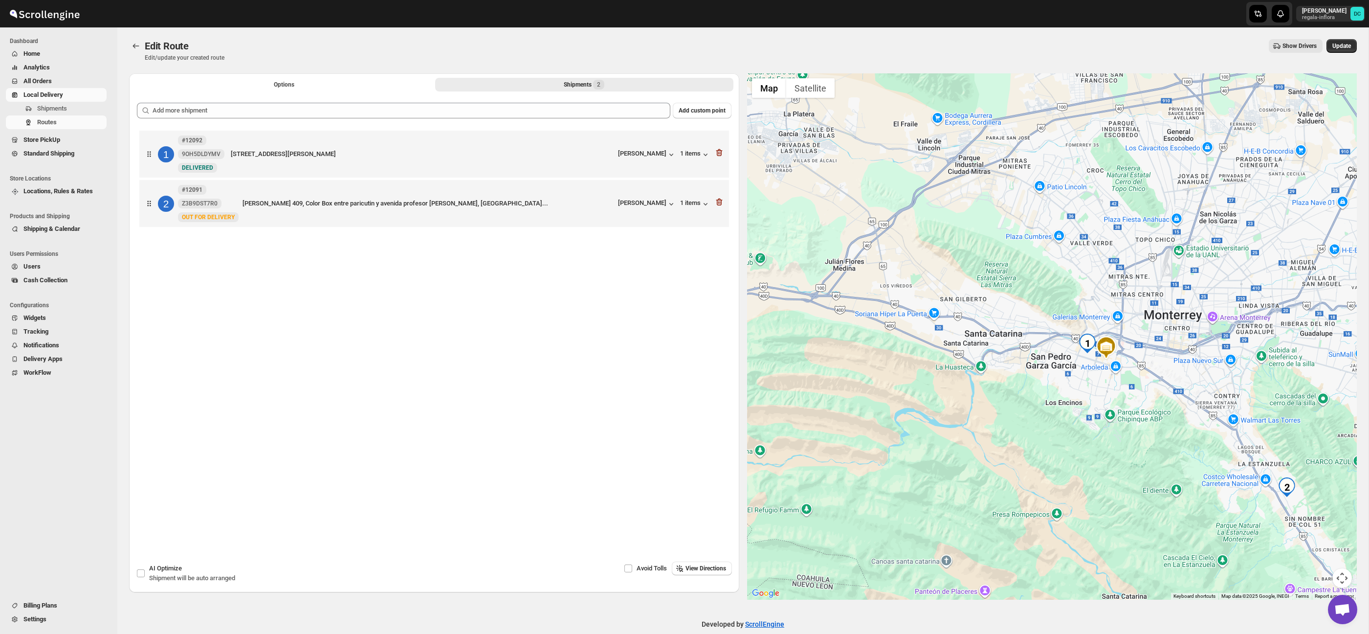
drag, startPoint x: 1291, startPoint y: 450, endPoint x: 1159, endPoint y: 344, distance: 169.7
click at [1159, 344] on div at bounding box center [1052, 336] width 610 height 526
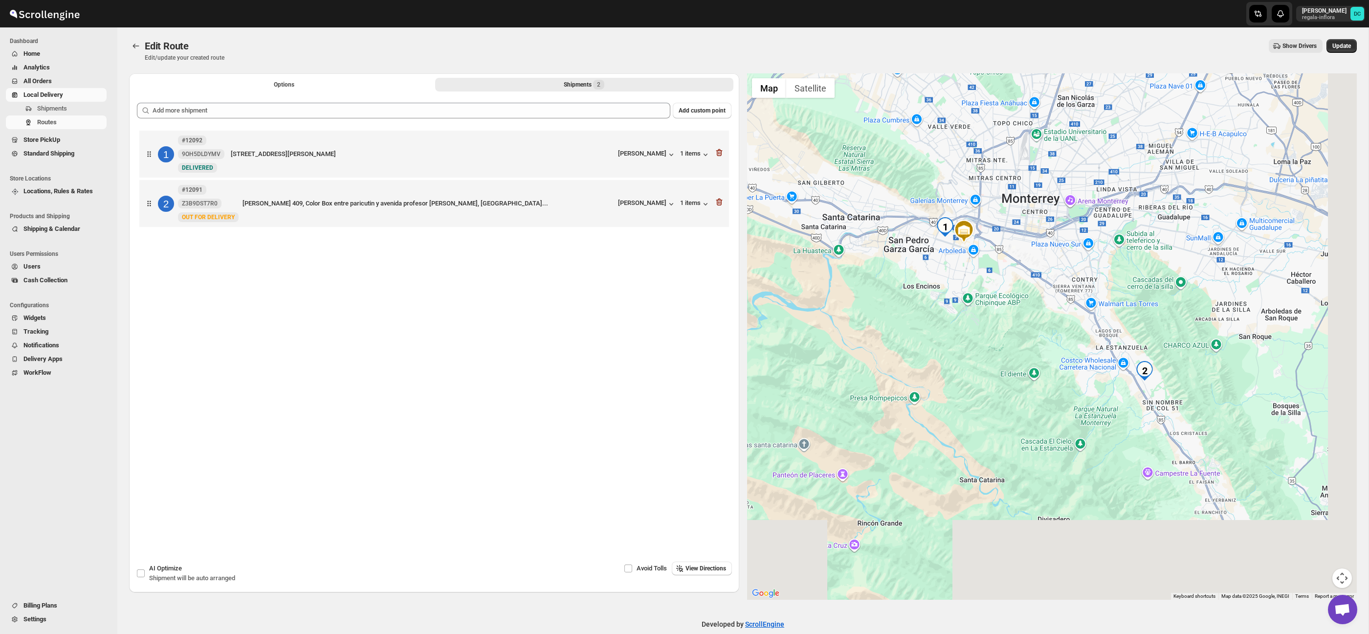
drag, startPoint x: 1204, startPoint y: 460, endPoint x: 1062, endPoint y: 344, distance: 183.8
click at [1062, 344] on div at bounding box center [1052, 336] width 610 height 526
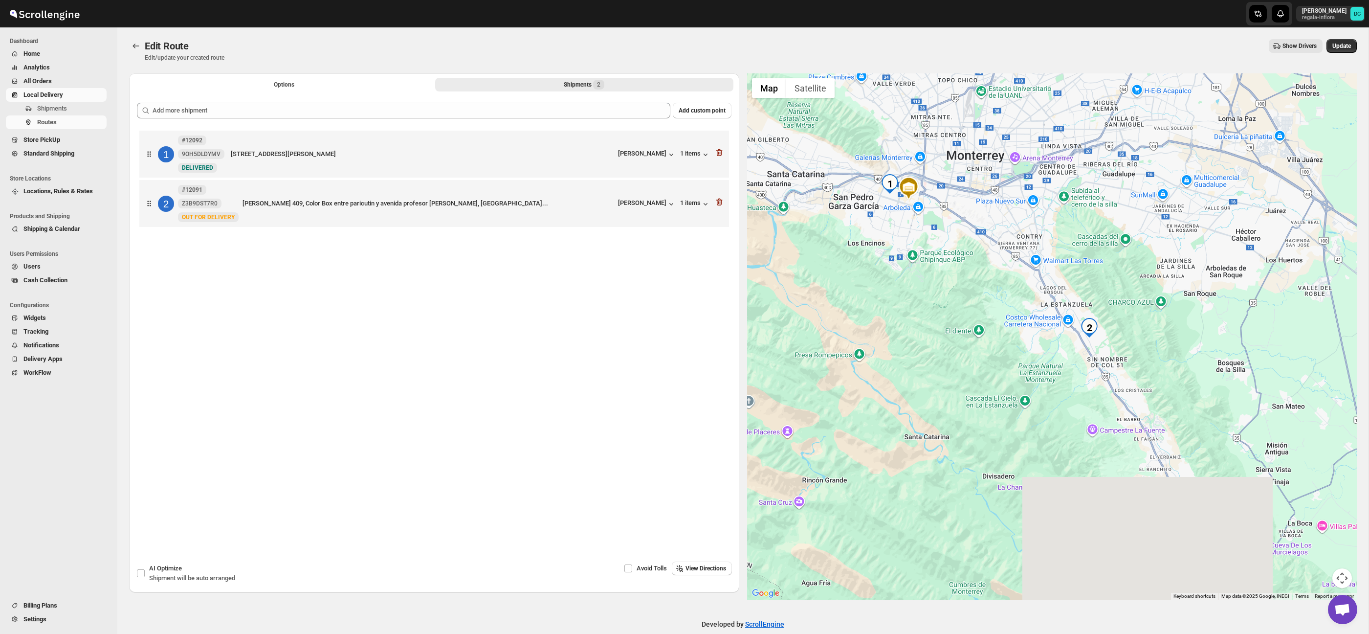
drag, startPoint x: 1184, startPoint y: 384, endPoint x: 1101, endPoint y: 336, distance: 96.1
click at [1111, 336] on div at bounding box center [1052, 336] width 610 height 526
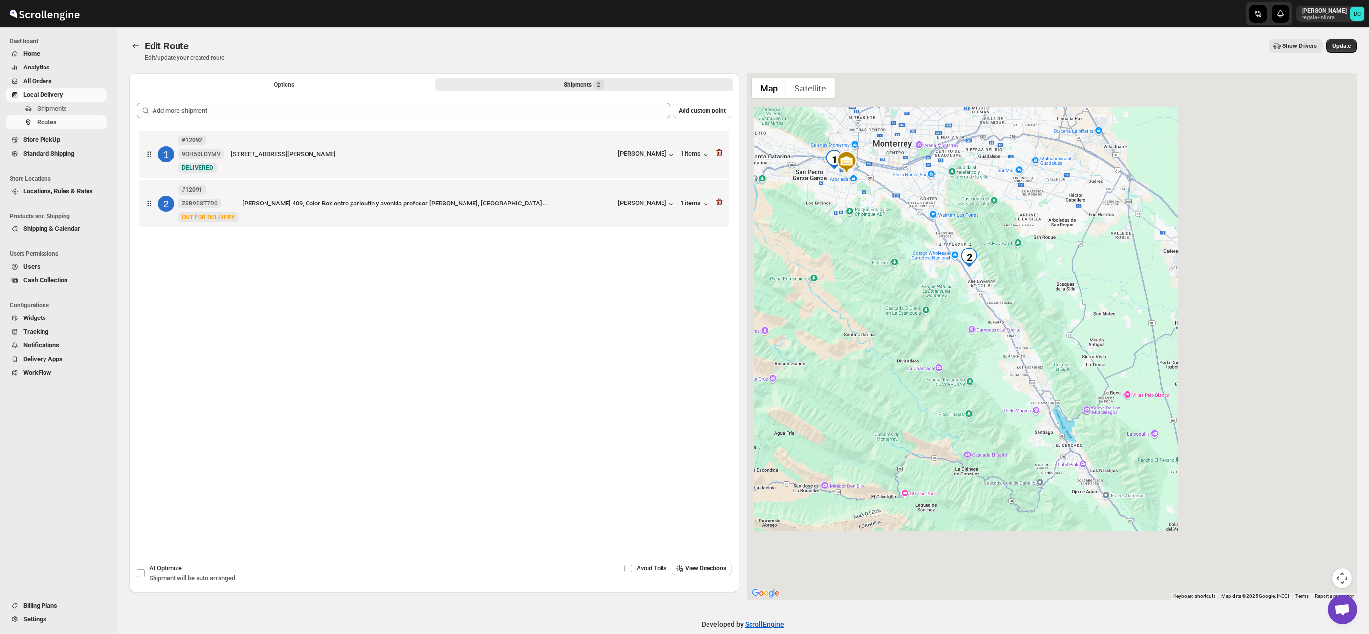
click at [925, 327] on div at bounding box center [1052, 336] width 610 height 526
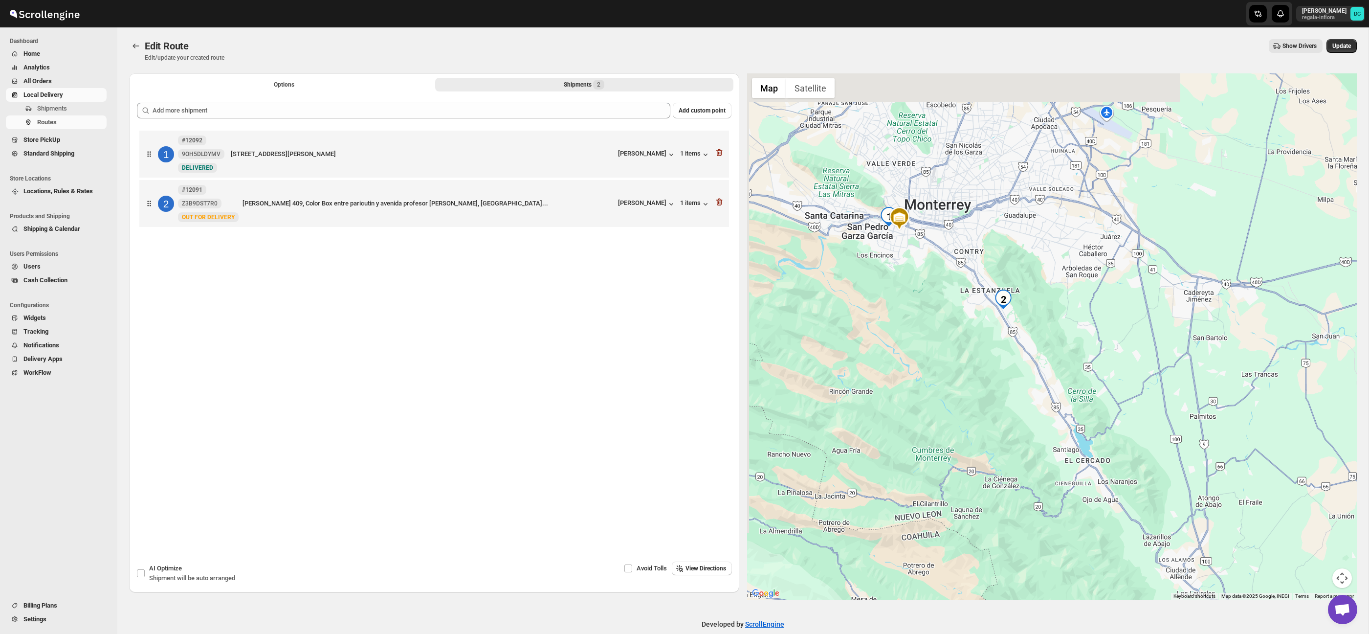
drag, startPoint x: 897, startPoint y: 239, endPoint x: 930, endPoint y: 283, distance: 54.9
click at [930, 286] on div at bounding box center [1052, 336] width 610 height 526
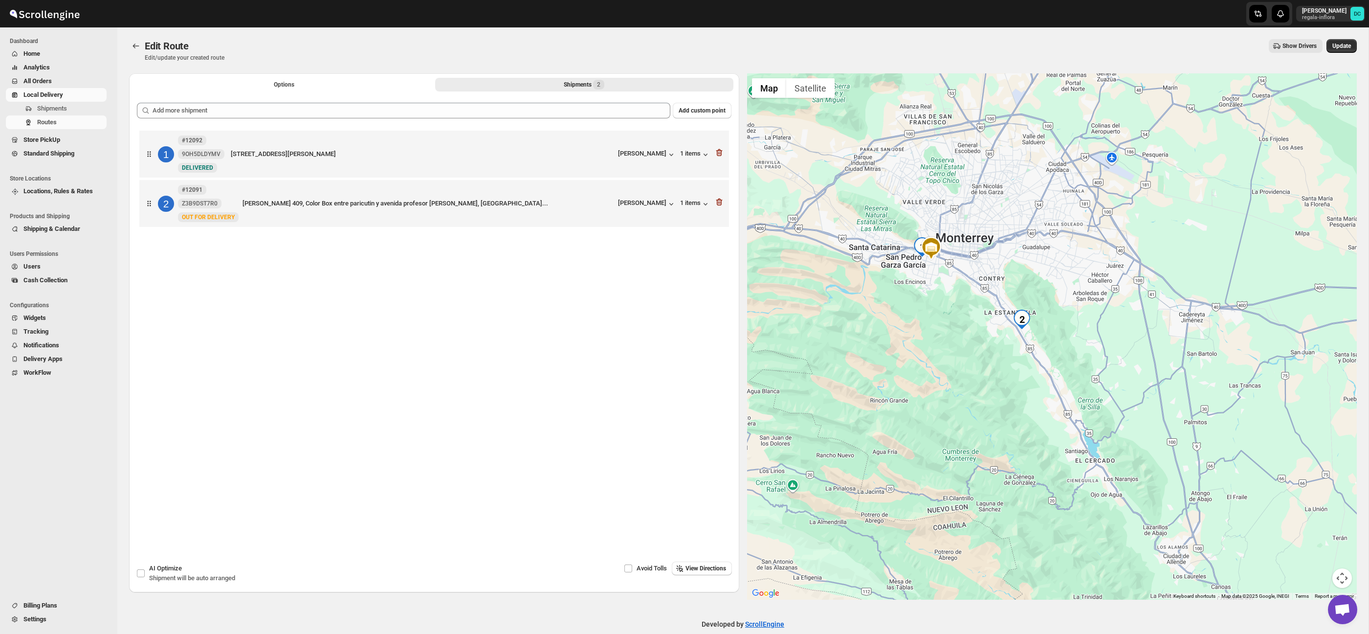
click at [49, 79] on span "All Orders" at bounding box center [37, 80] width 28 height 7
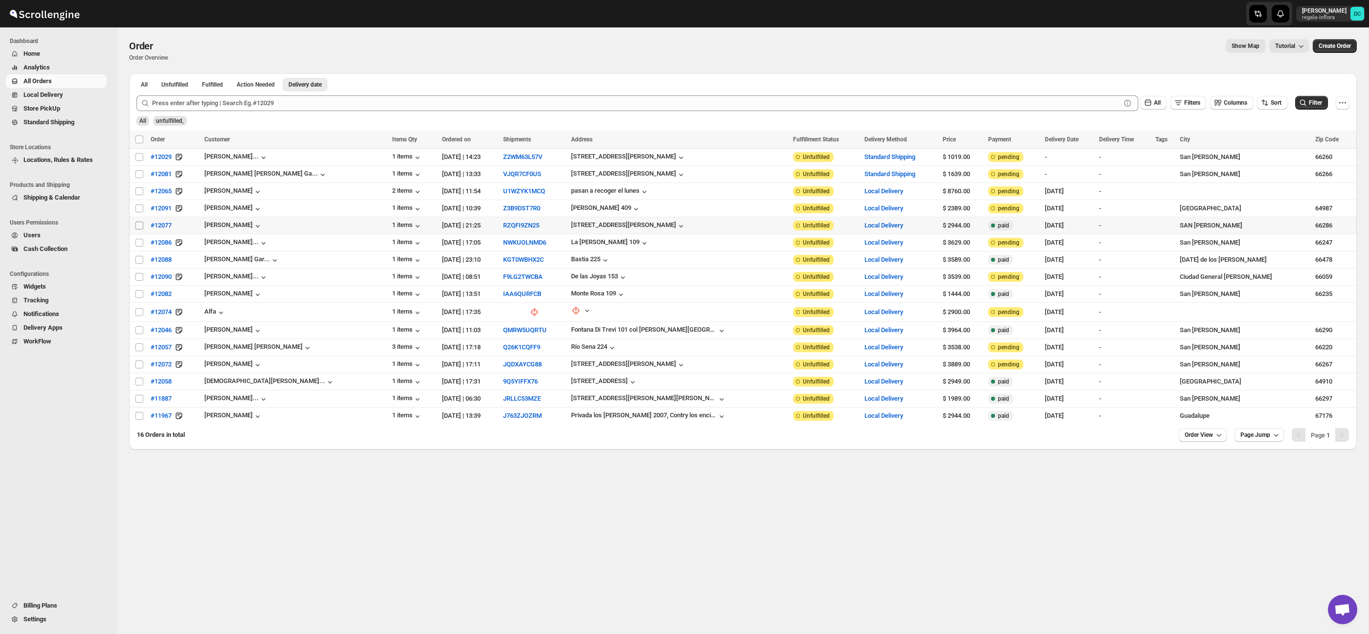
click at [143, 229] on span at bounding box center [139, 225] width 9 height 9
click at [143, 229] on input "Select order" at bounding box center [139, 225] width 8 height 8
click at [139, 227] on input "Select order" at bounding box center [139, 225] width 8 height 8
checkbox input "true"
drag, startPoint x: 141, startPoint y: 243, endPoint x: 141, endPoint y: 254, distance: 10.8
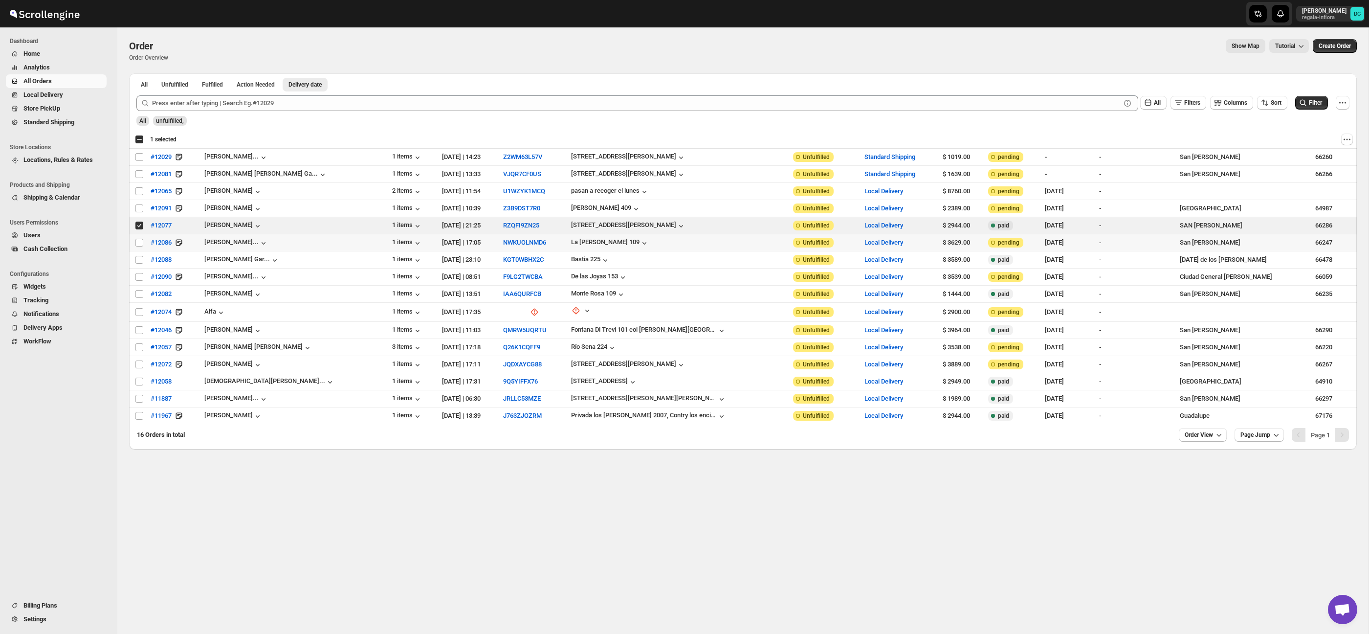
click at [141, 243] on input "Select order" at bounding box center [139, 243] width 8 height 8
checkbox input "true"
click at [140, 259] on input "Select order" at bounding box center [139, 260] width 8 height 8
checkbox input "true"
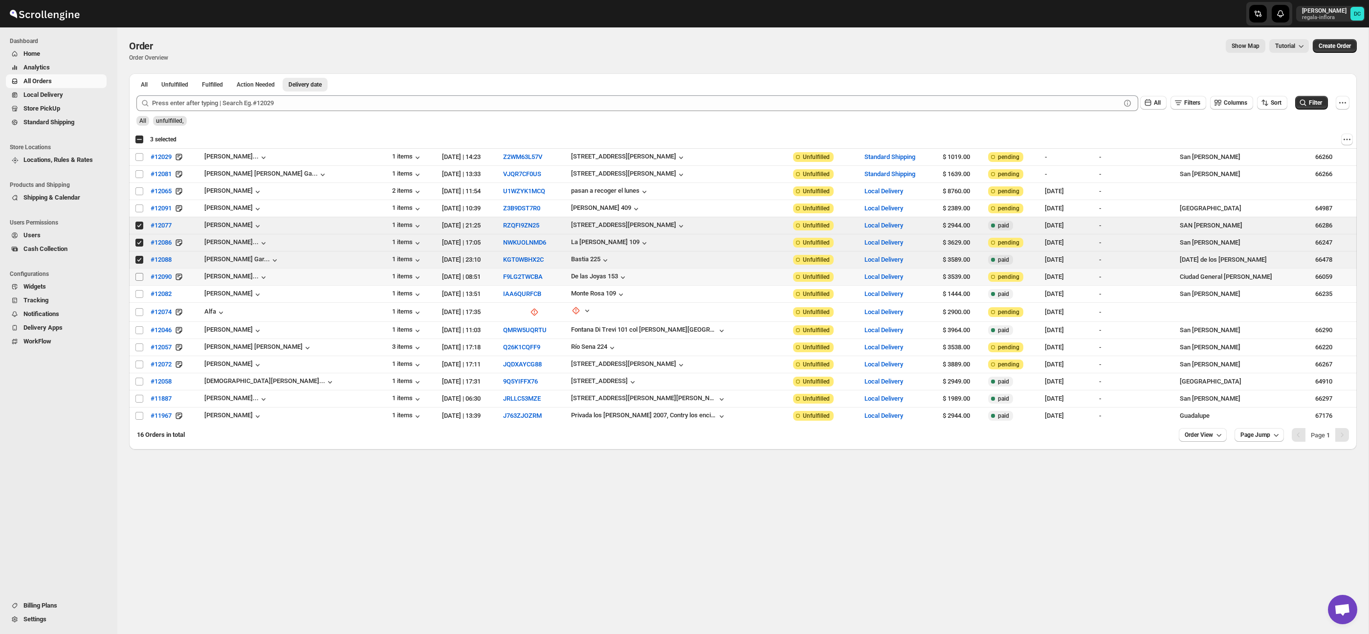
click at [138, 279] on input "Select order" at bounding box center [139, 277] width 8 height 8
drag, startPoint x: 141, startPoint y: 279, endPoint x: 142, endPoint y: 269, distance: 9.8
click at [141, 279] on input "Select order" at bounding box center [139, 277] width 8 height 8
checkbox input "false"
click at [138, 260] on input "Select order" at bounding box center [139, 260] width 8 height 8
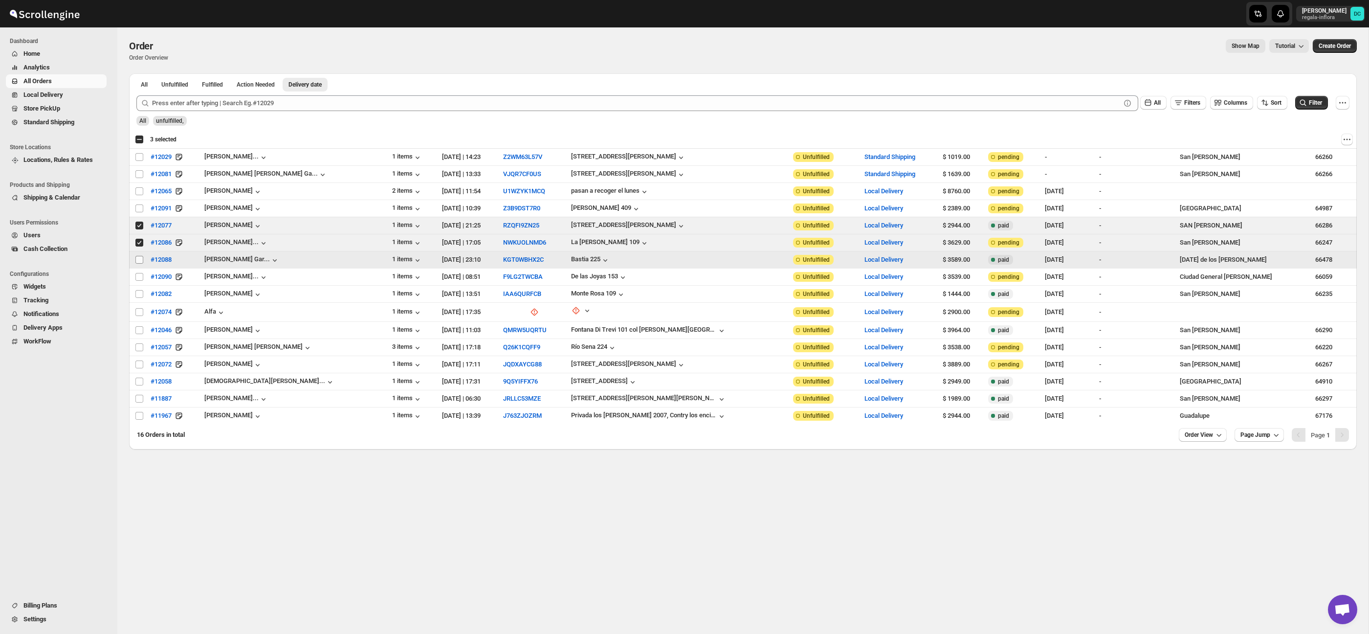
checkbox input "false"
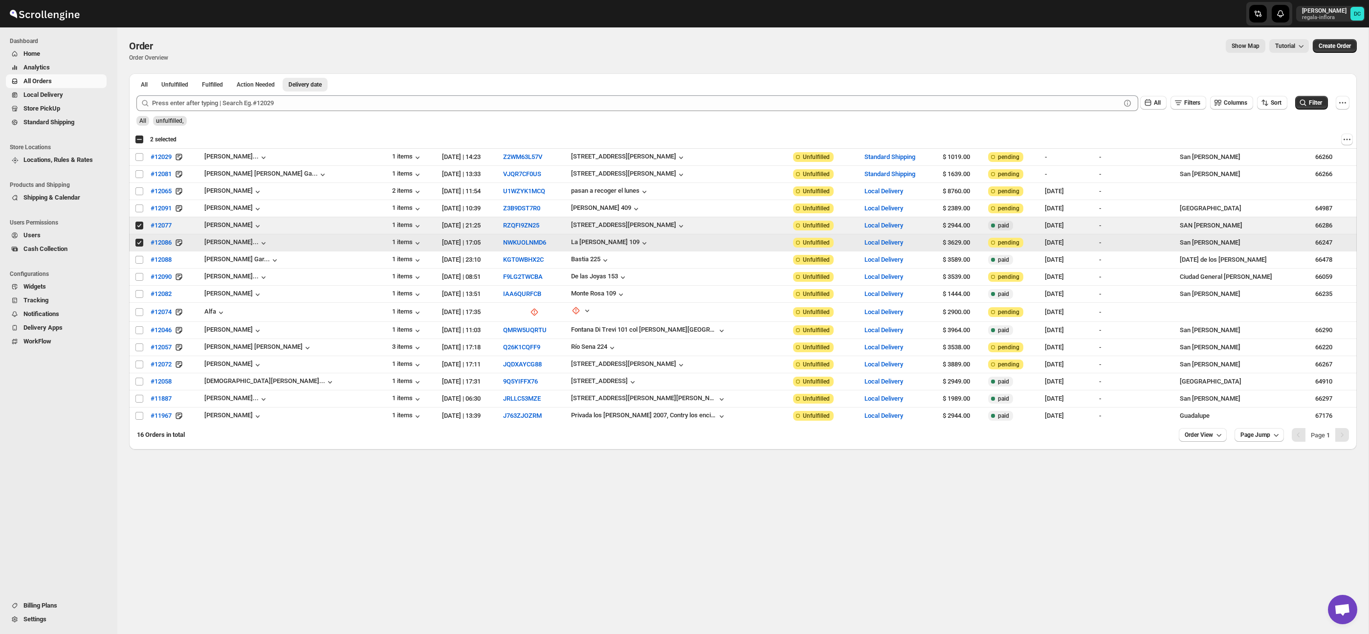
click at [141, 246] on input "Select order" at bounding box center [139, 243] width 8 height 8
checkbox input "false"
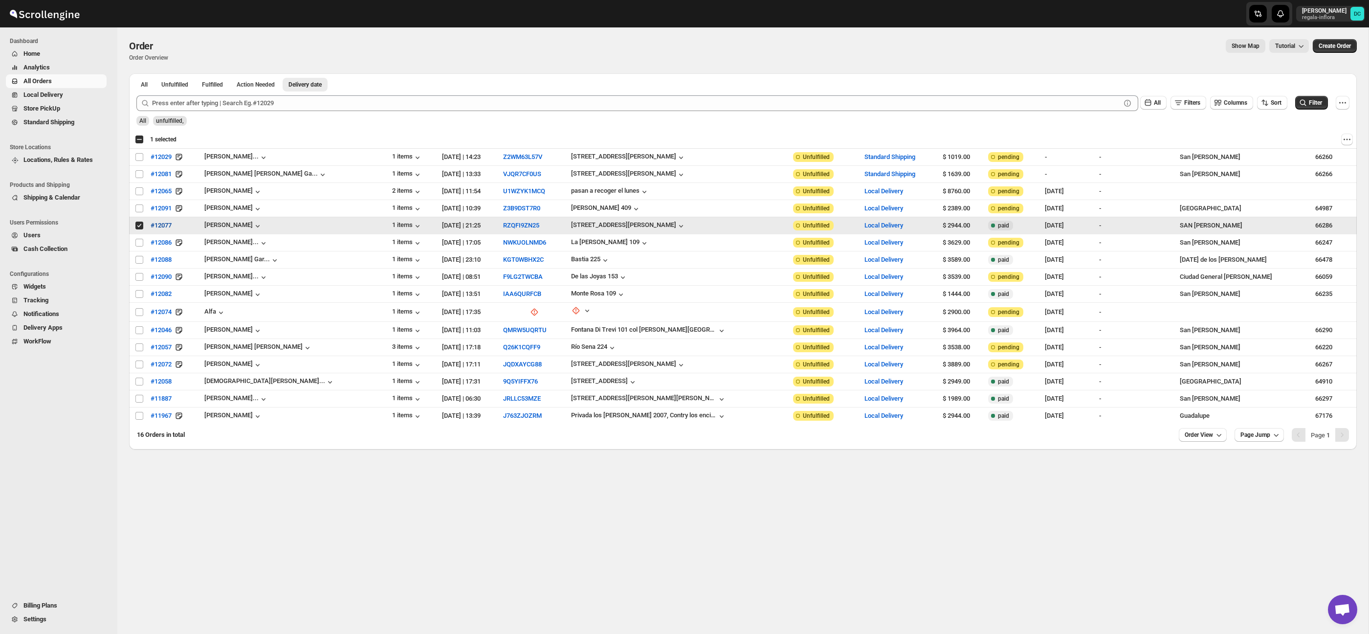
click at [141, 224] on input "Select order" at bounding box center [139, 225] width 8 height 8
checkbox input "false"
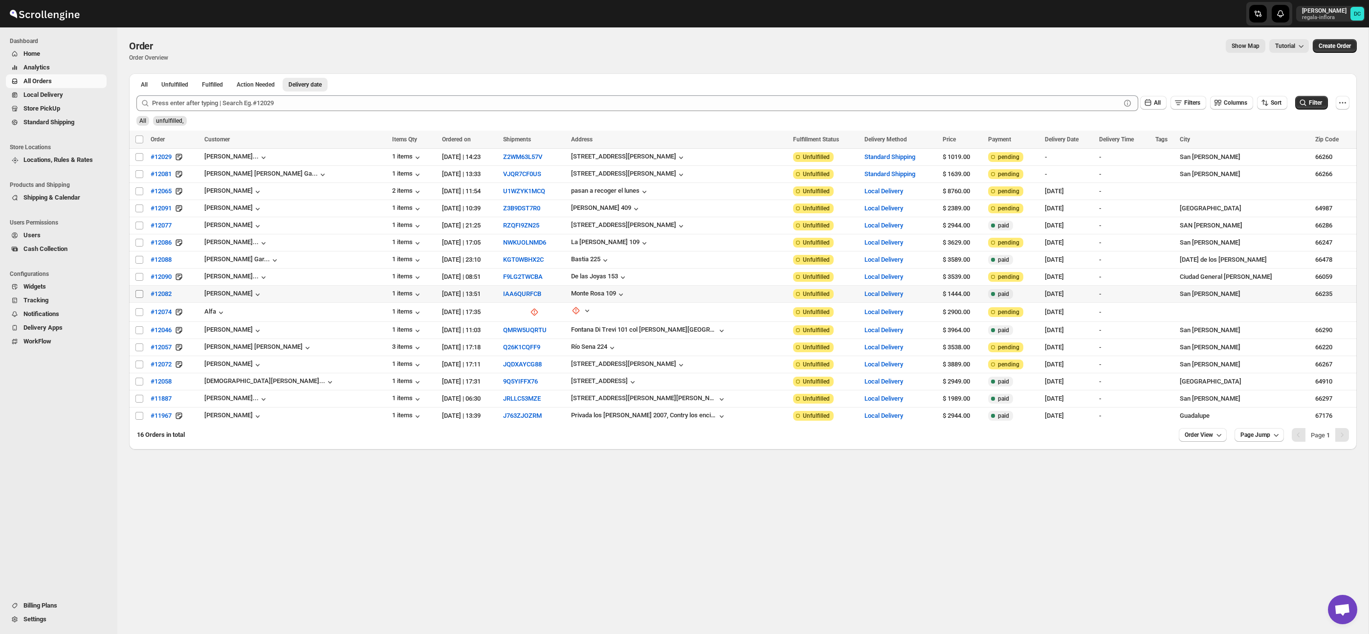
click at [140, 294] on input "Select order" at bounding box center [139, 294] width 8 height 8
checkbox input "true"
click at [137, 173] on input "Select order" at bounding box center [139, 174] width 8 height 8
checkbox input "true"
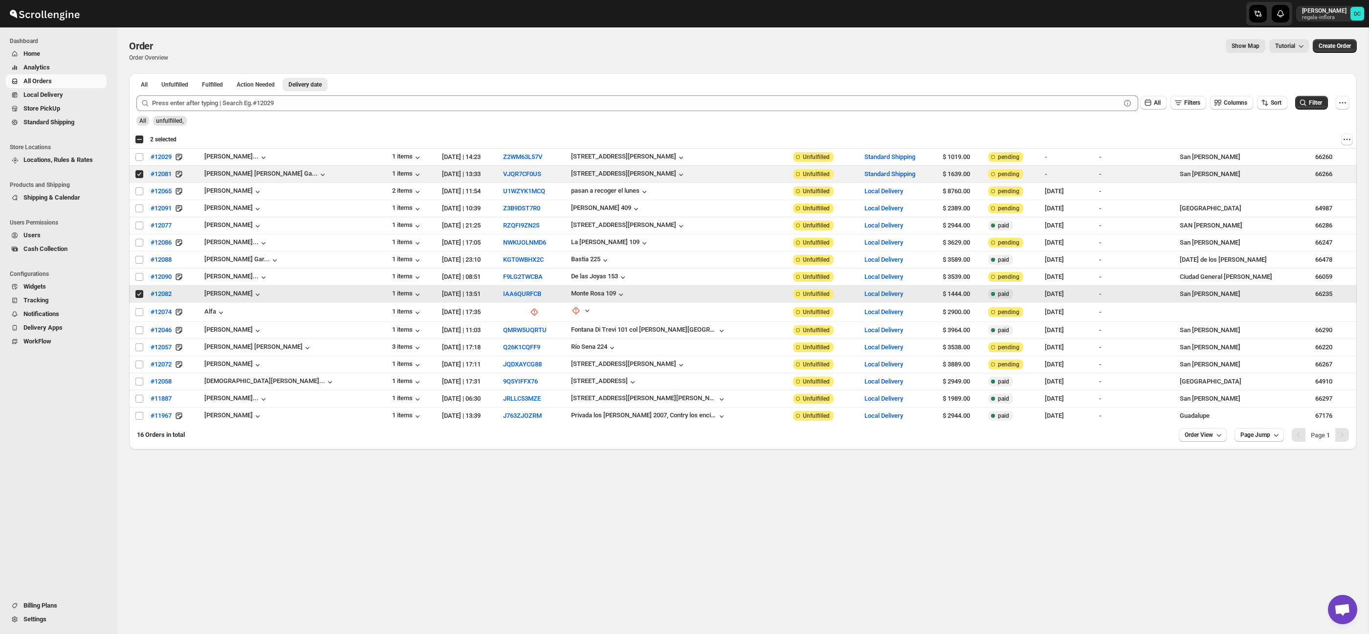
click at [138, 294] on input "Select order" at bounding box center [139, 294] width 8 height 8
checkbox input "false"
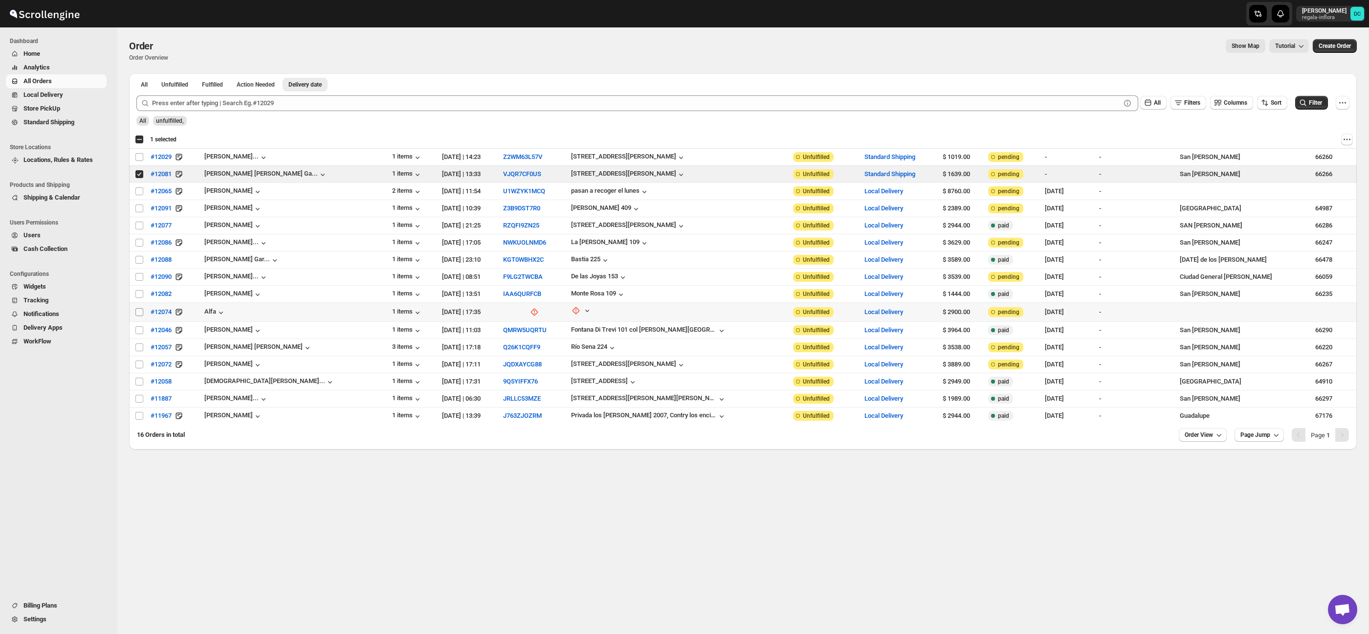
click at [139, 311] on input "Select order" at bounding box center [139, 312] width 8 height 8
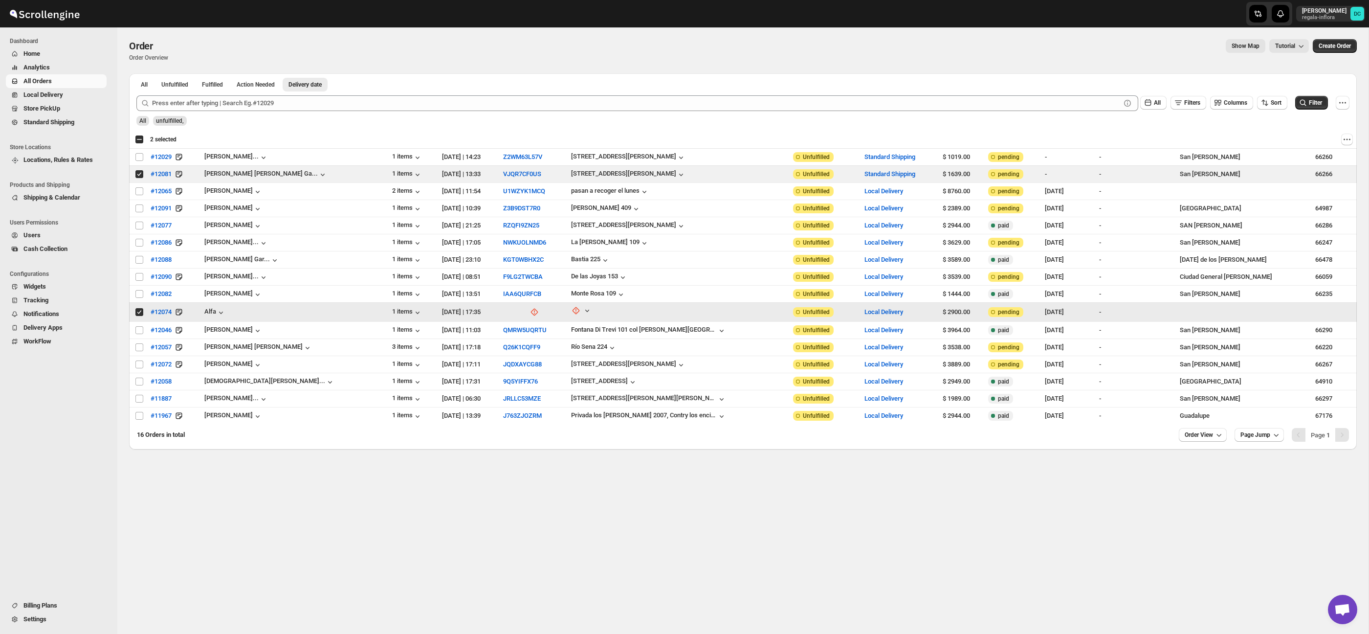
click at [139, 311] on input "Select order" at bounding box center [139, 312] width 8 height 8
checkbox input "false"
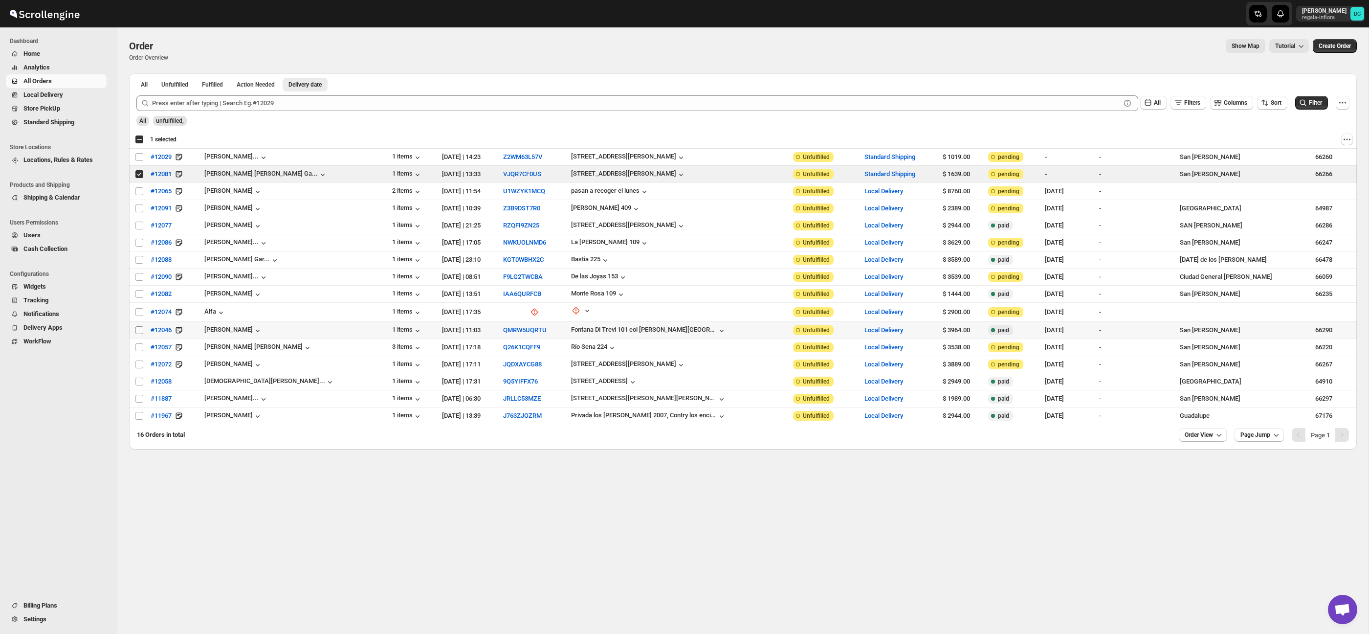
click at [138, 328] on input "Select order" at bounding box center [139, 330] width 8 height 8
checkbox input "true"
click at [139, 363] on input "Select order" at bounding box center [139, 364] width 8 height 8
checkbox input "true"
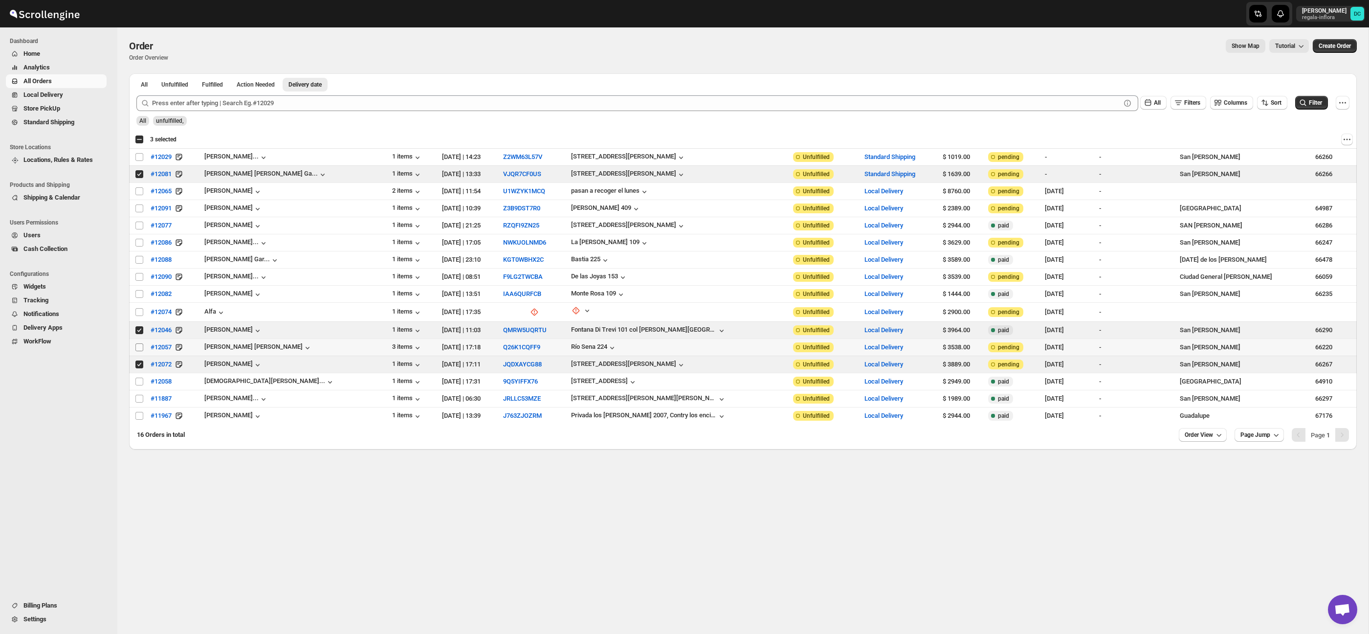
click at [138, 346] on input "Select order" at bounding box center [139, 347] width 8 height 8
checkbox input "true"
drag, startPoint x: 140, startPoint y: 332, endPoint x: 139, endPoint y: 341, distance: 9.4
click at [140, 332] on input "Select order" at bounding box center [139, 330] width 8 height 8
checkbox input "false"
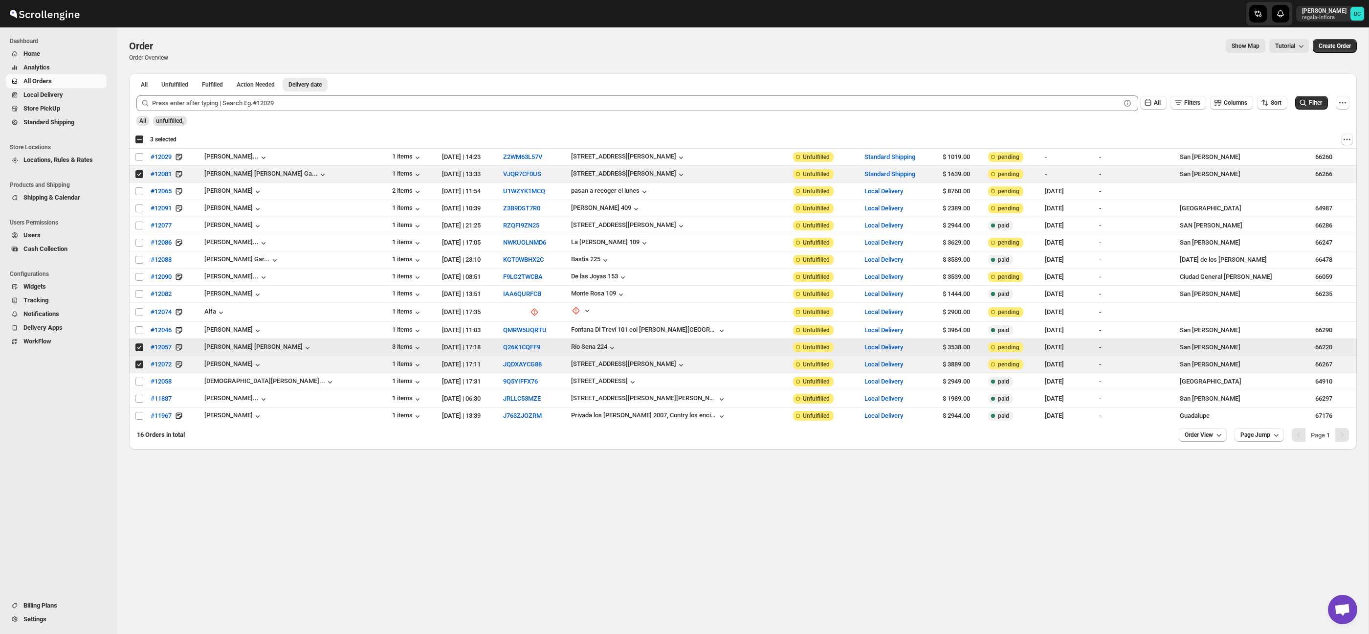
drag, startPoint x: 140, startPoint y: 347, endPoint x: 140, endPoint y: 360, distance: 13.2
click at [140, 347] on input "Select order" at bounding box center [139, 347] width 8 height 8
checkbox input "false"
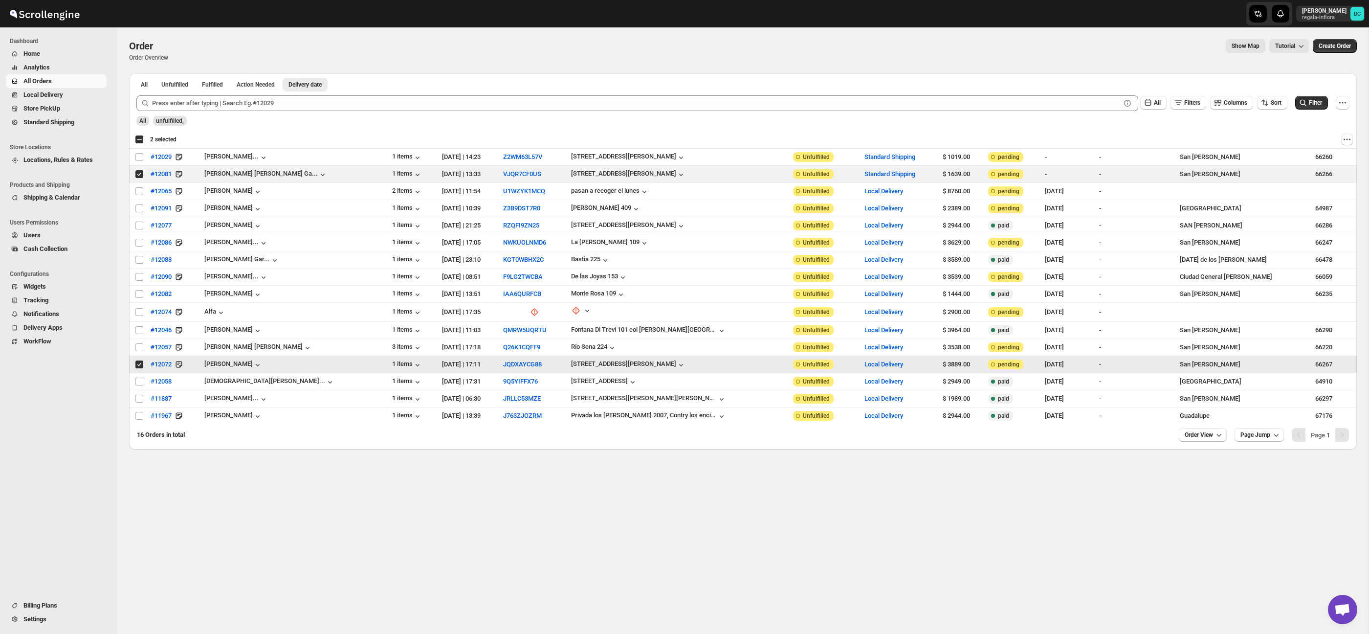
drag, startPoint x: 139, startPoint y: 364, endPoint x: 139, endPoint y: 376, distance: 11.7
click at [139, 364] on input "Select order" at bounding box center [139, 364] width 8 height 8
checkbox input "false"
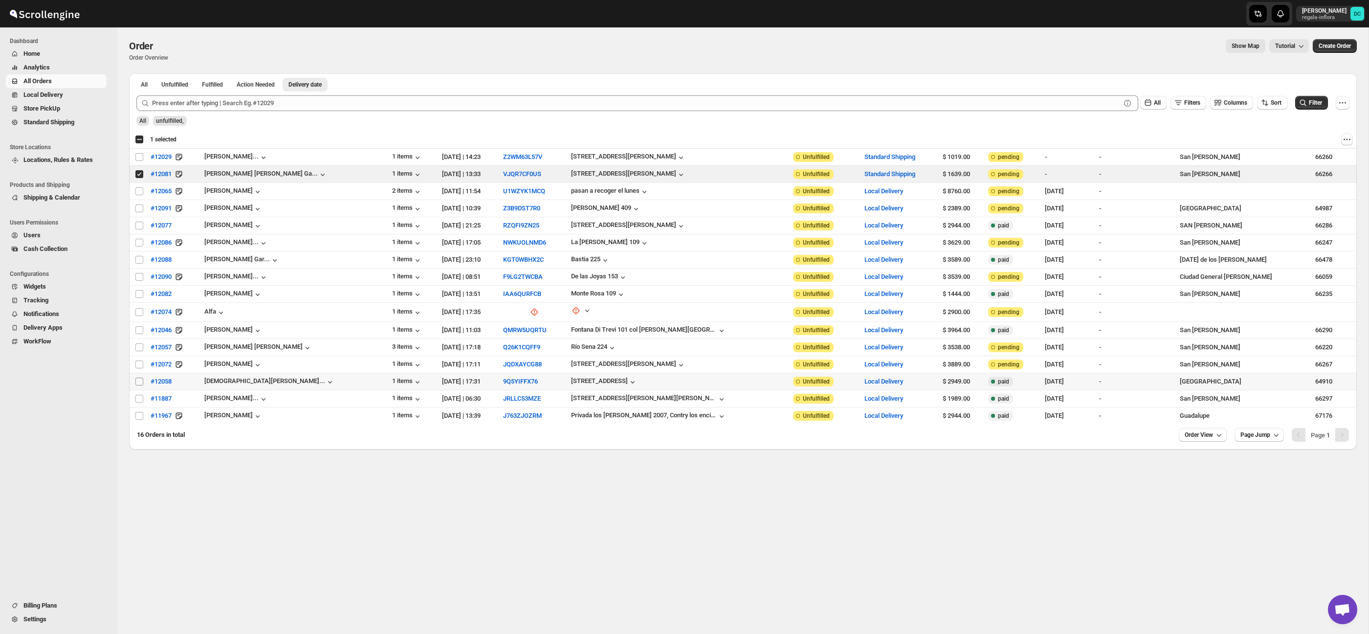
click at [139, 377] on input "Select order" at bounding box center [139, 381] width 8 height 8
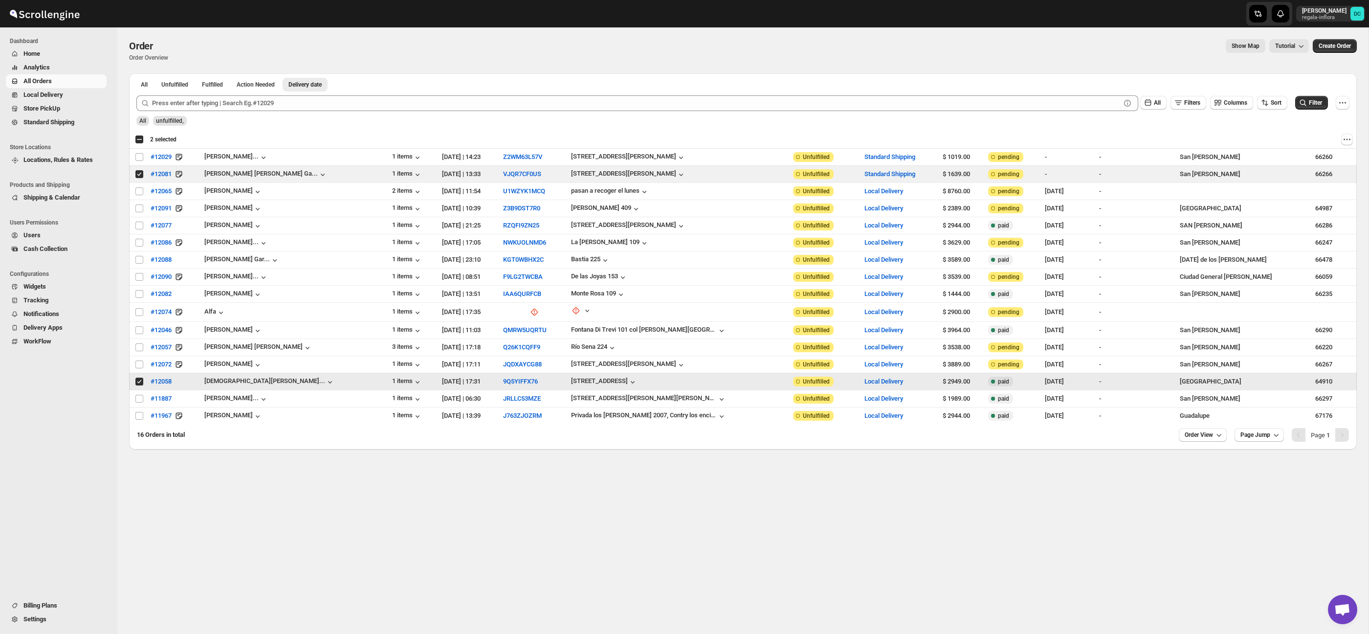
drag, startPoint x: 139, startPoint y: 380, endPoint x: 142, endPoint y: 282, distance: 98.3
click at [139, 380] on input "Select order" at bounding box center [139, 381] width 8 height 8
checkbox input "false"
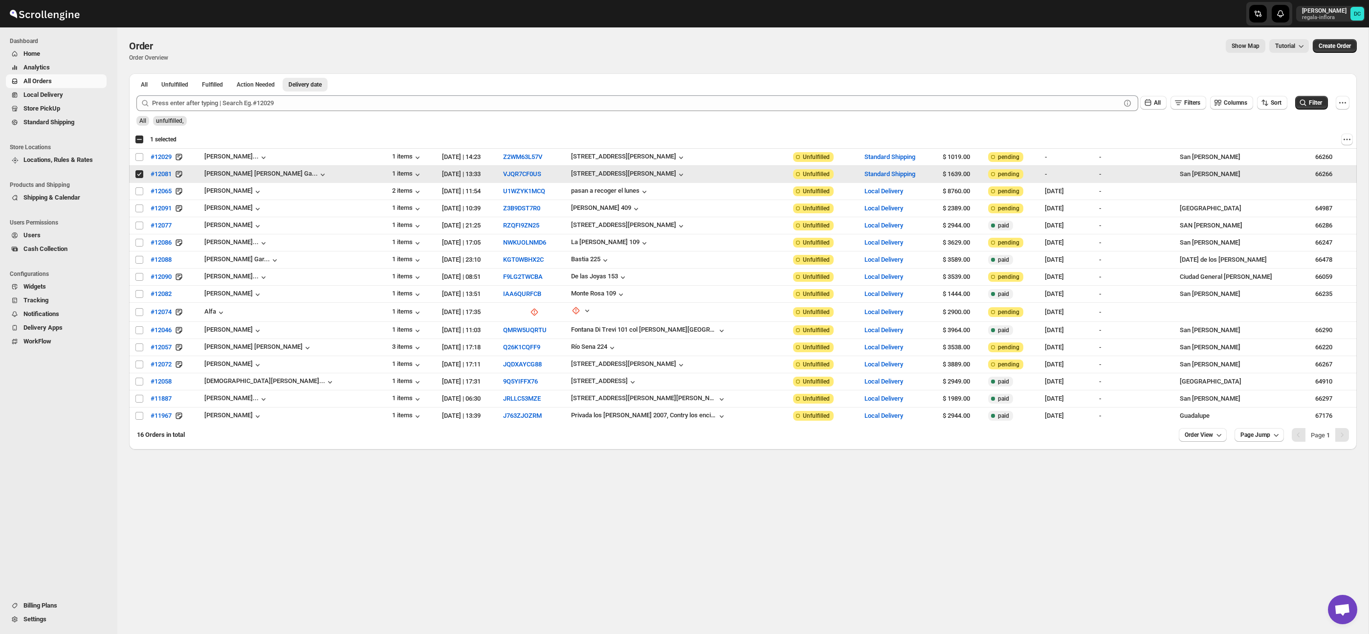
click at [139, 173] on input "Select order" at bounding box center [139, 174] width 8 height 8
checkbox input "false"
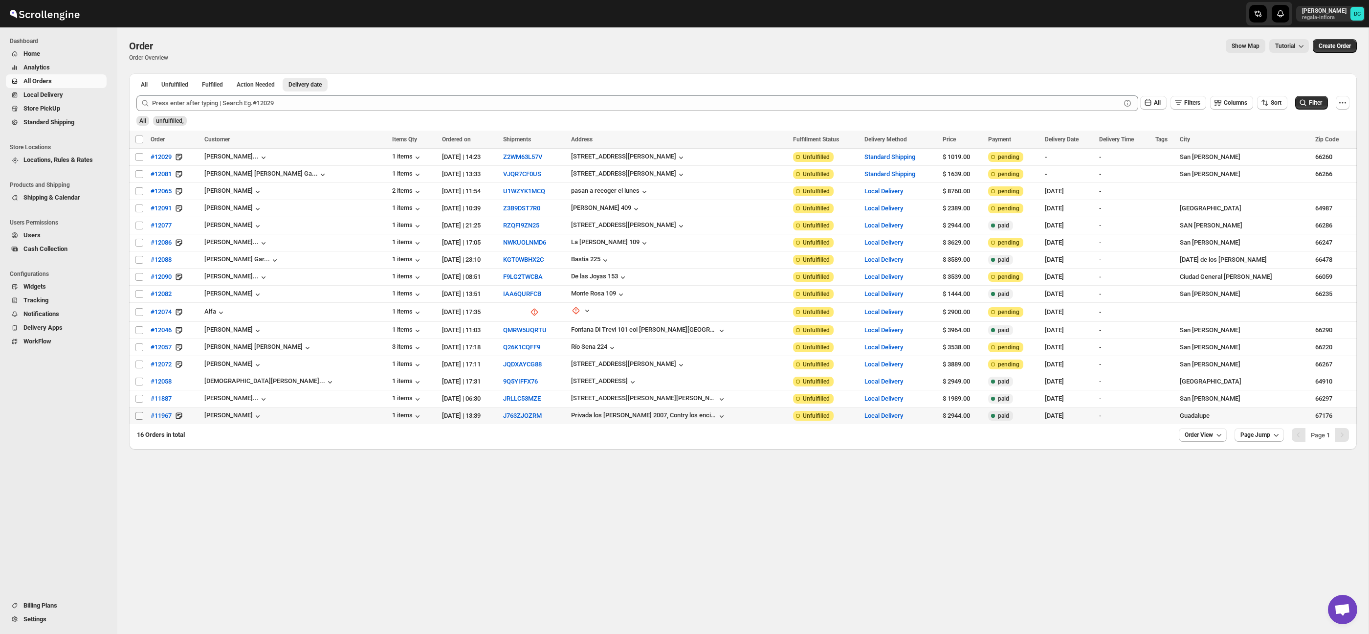
click at [141, 416] on input "Select order" at bounding box center [139, 416] width 8 height 8
checkbox input "true"
click at [139, 402] on input "Select order" at bounding box center [139, 399] width 8 height 8
checkbox input "true"
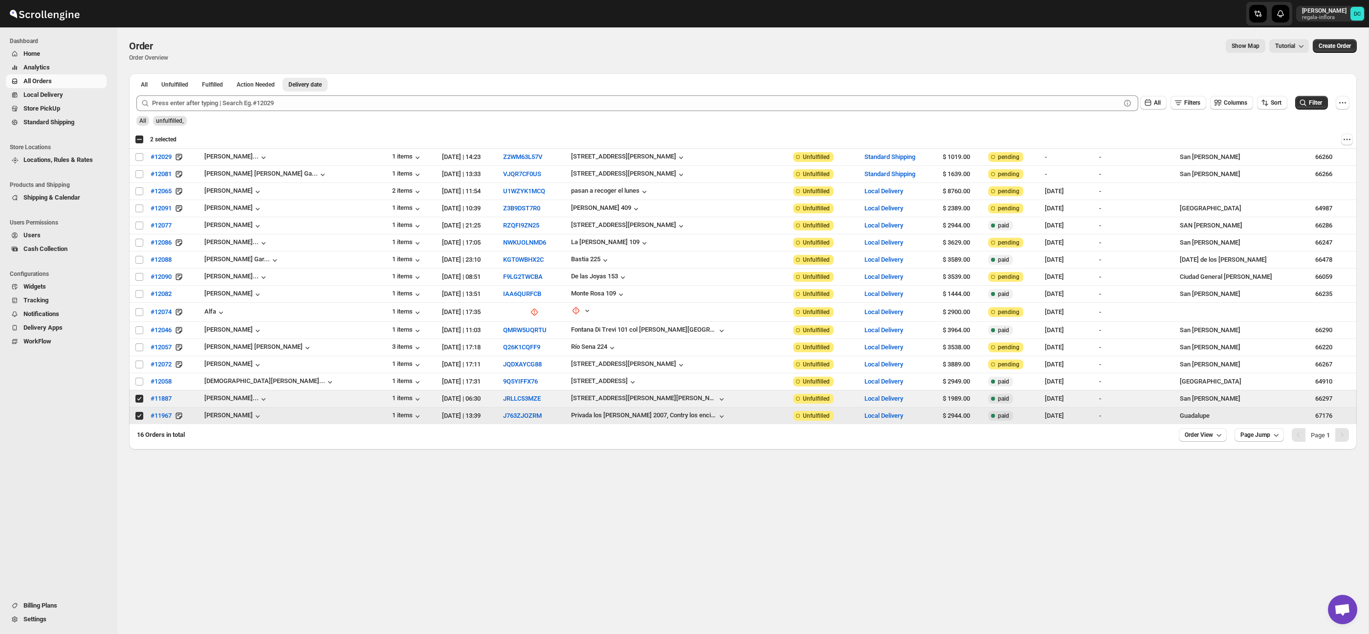
drag, startPoint x: 140, startPoint y: 417, endPoint x: 140, endPoint y: 399, distance: 17.6
click at [140, 416] on input "Select order" at bounding box center [139, 416] width 8 height 8
checkbox input "false"
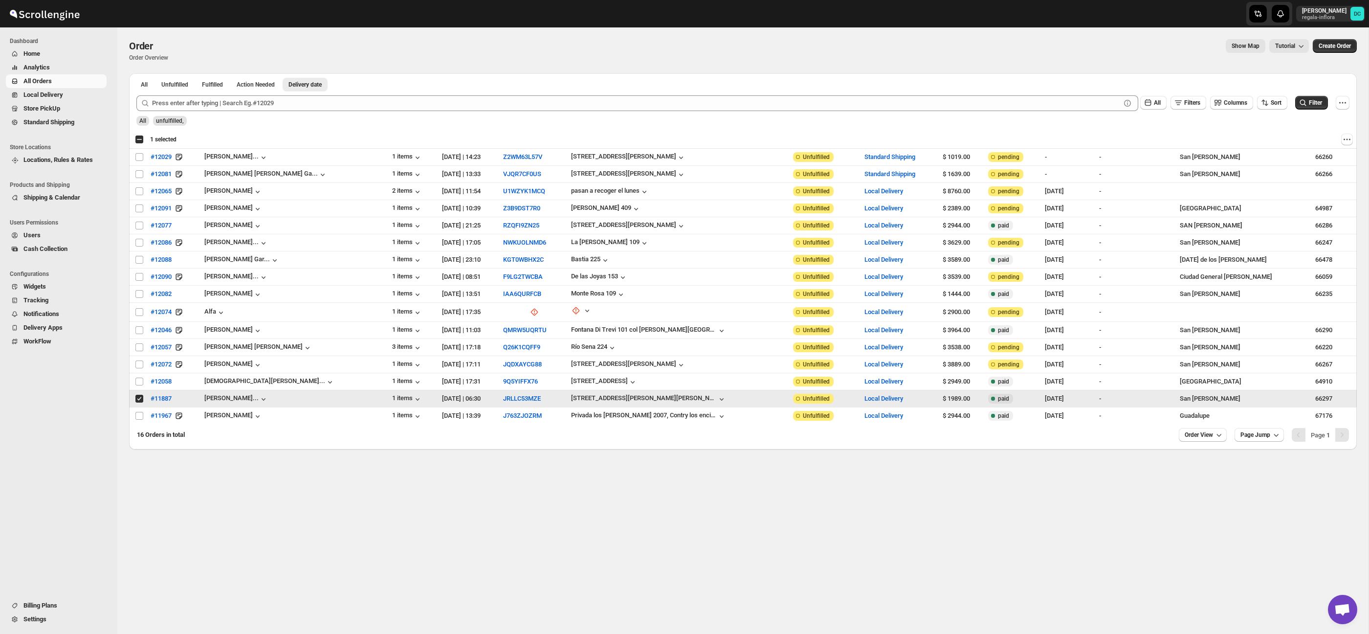
click at [140, 396] on input "Select order" at bounding box center [139, 399] width 8 height 8
checkbox input "false"
